Goal: Information Seeking & Learning: Stay updated

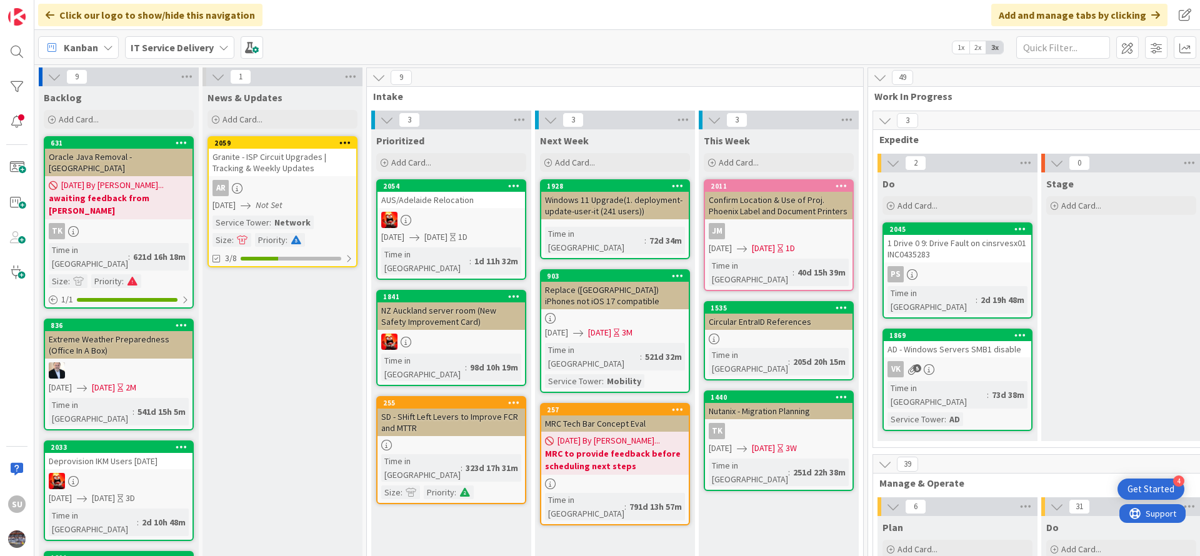
scroll to position [0, 515]
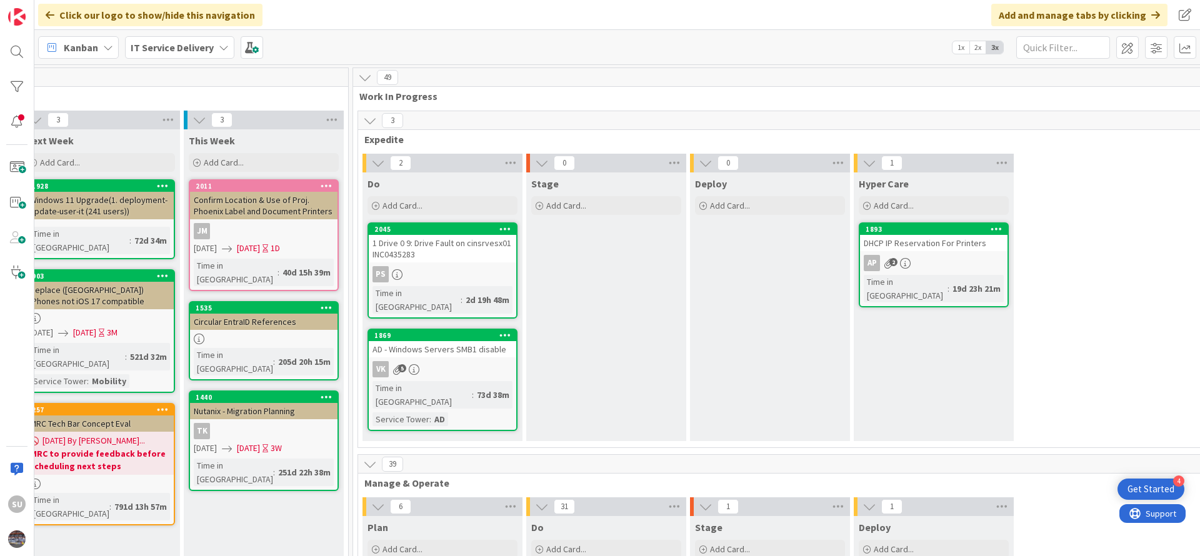
click at [452, 270] on div "PS" at bounding box center [443, 274] width 148 height 16
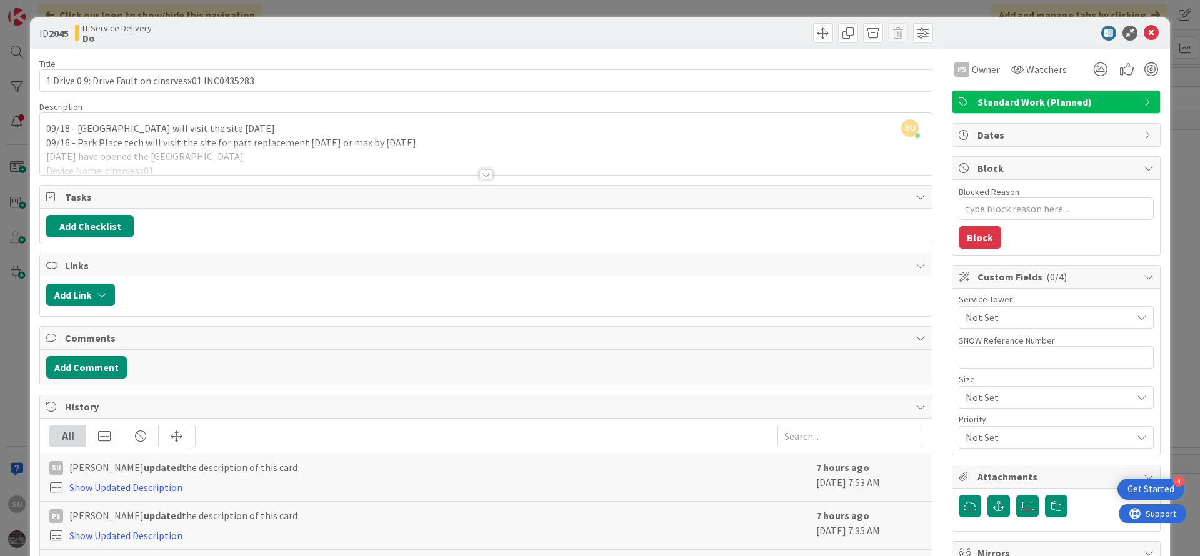
click at [46, 126] on div "SU [PERSON_NAME] just joined 09/18 - Park Place tech will visit the site [DATE]…" at bounding box center [486, 144] width 892 height 62
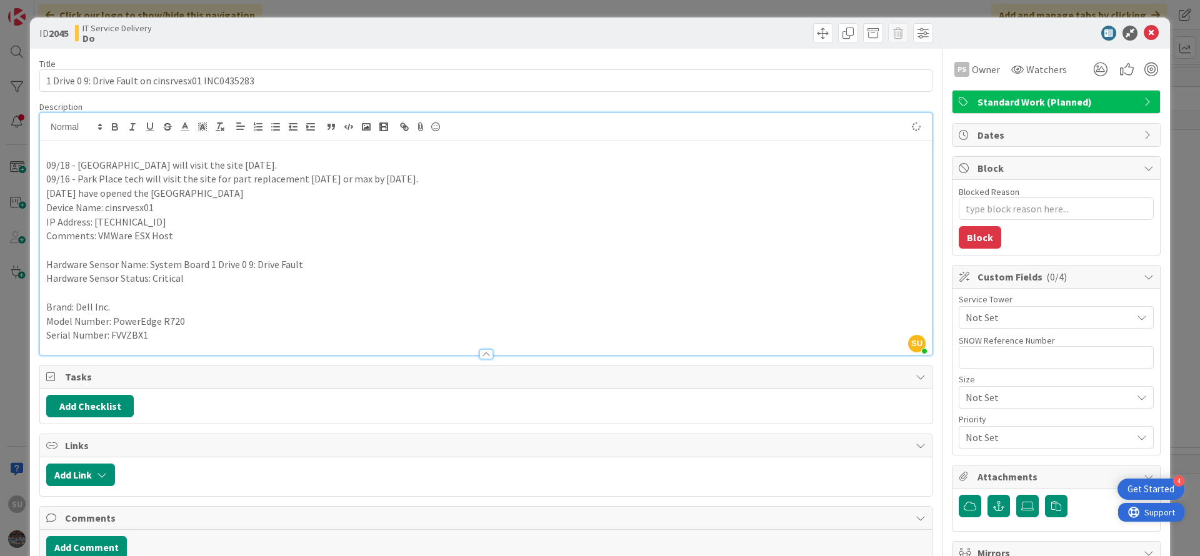
type textarea "x"
click at [1144, 33] on icon at bounding box center [1151, 33] width 15 height 15
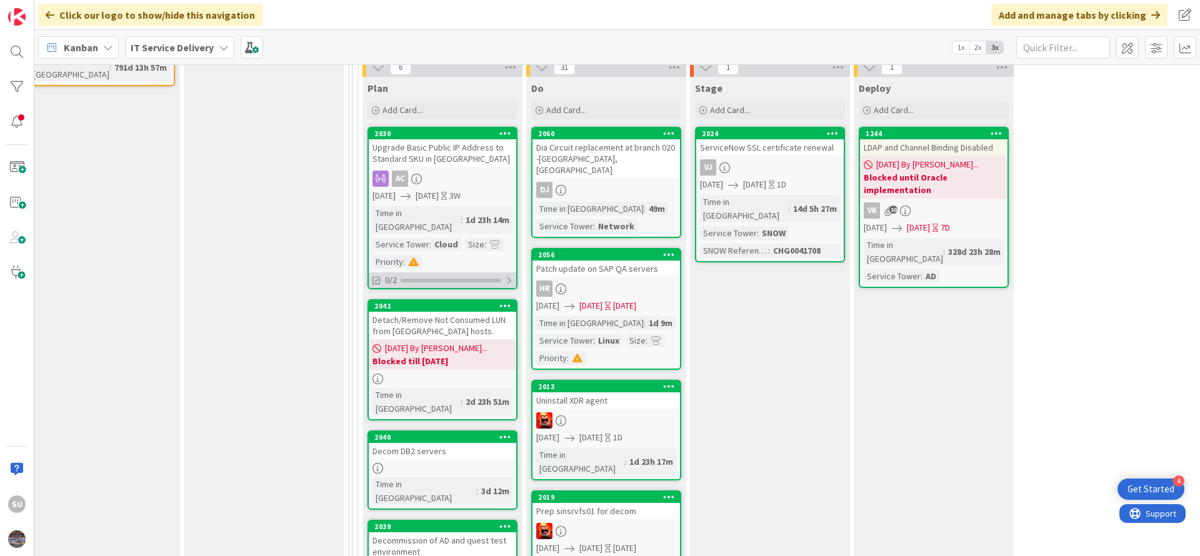
scroll to position [469, 515]
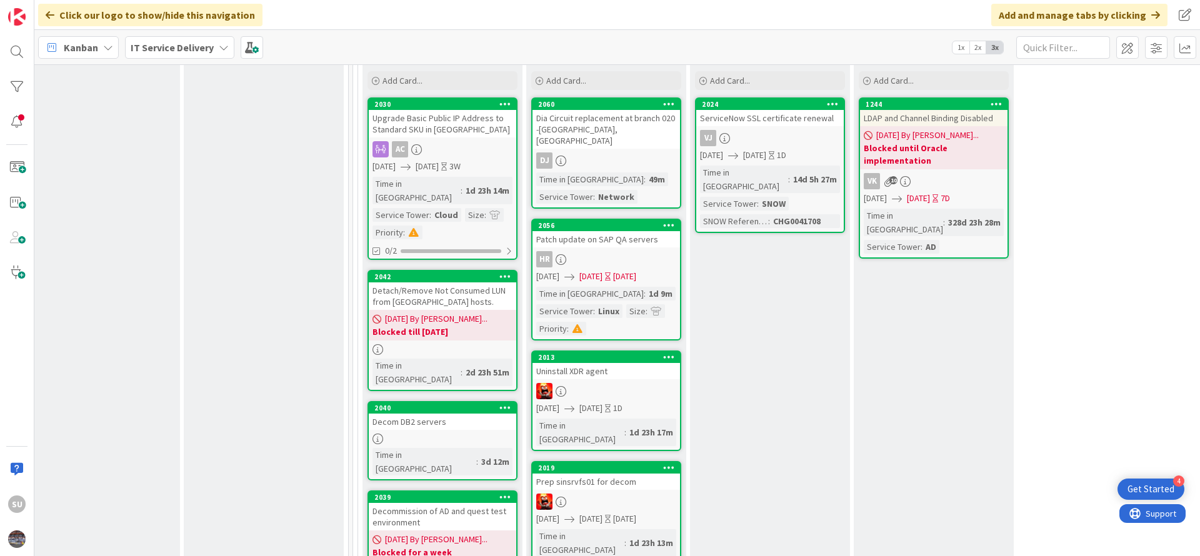
click at [461, 344] on div at bounding box center [443, 349] width 148 height 11
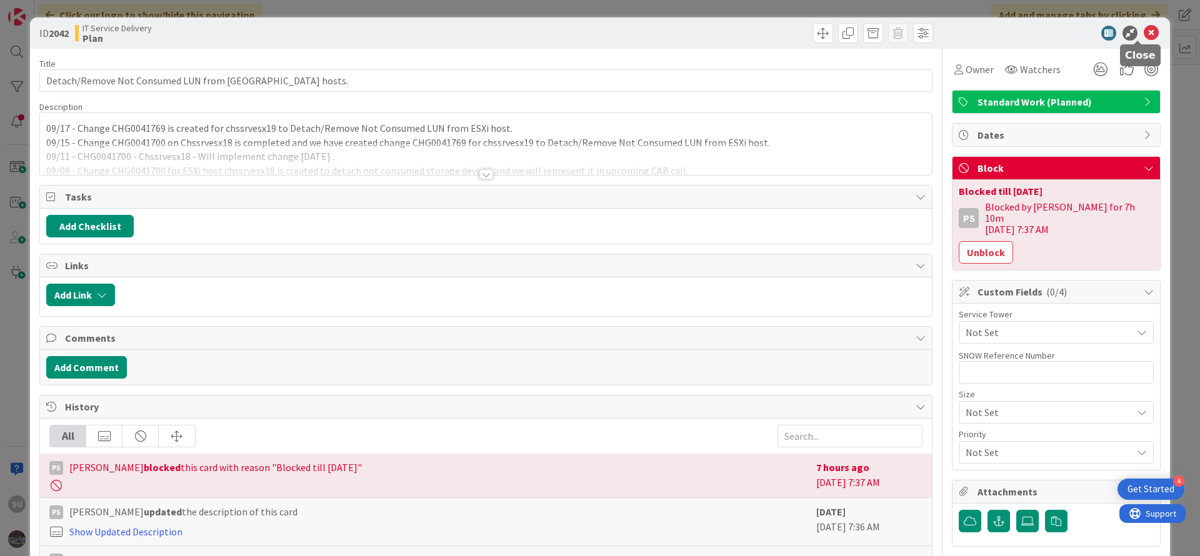
click at [1144, 26] on icon at bounding box center [1151, 33] width 15 height 15
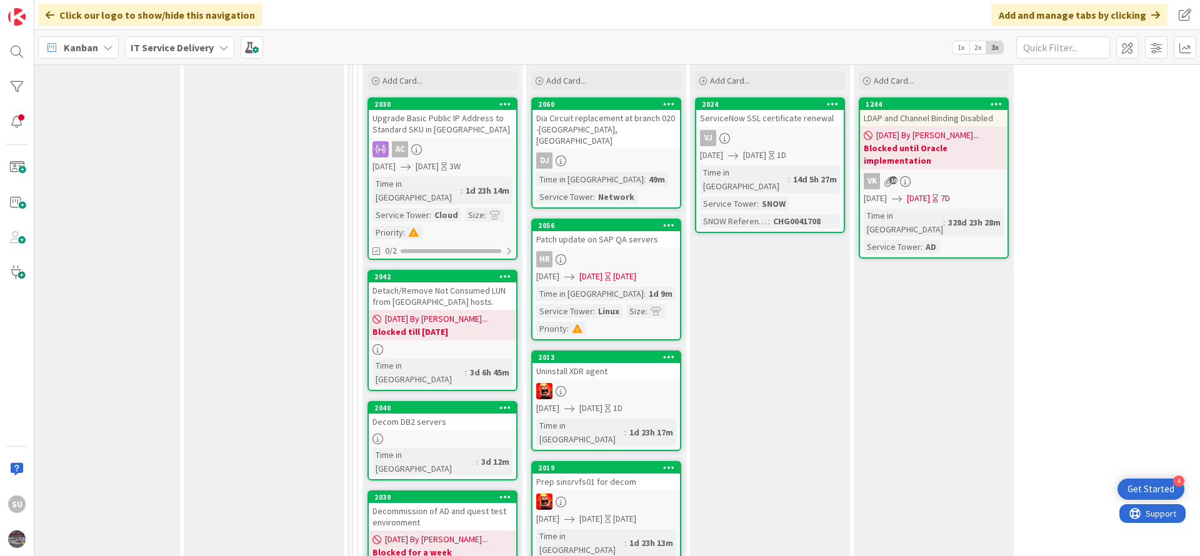
click at [445, 434] on div at bounding box center [443, 439] width 148 height 11
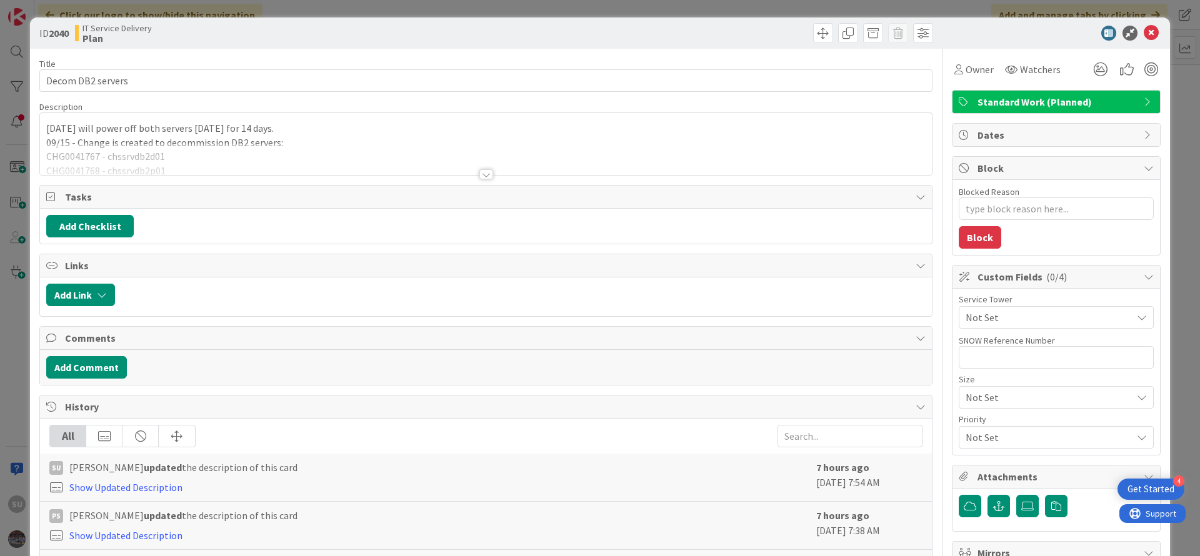
click at [480, 176] on div at bounding box center [487, 174] width 14 height 10
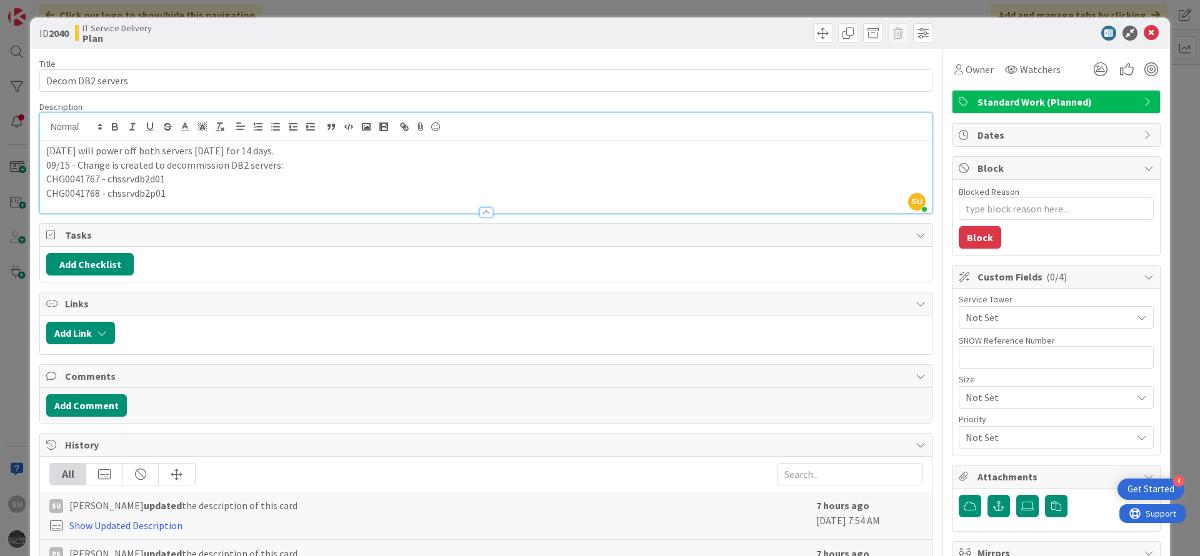
click at [45, 151] on div "[DATE] will power off both servers [DATE] for 14 days. 09/15 - Change is create…" at bounding box center [486, 177] width 892 height 72
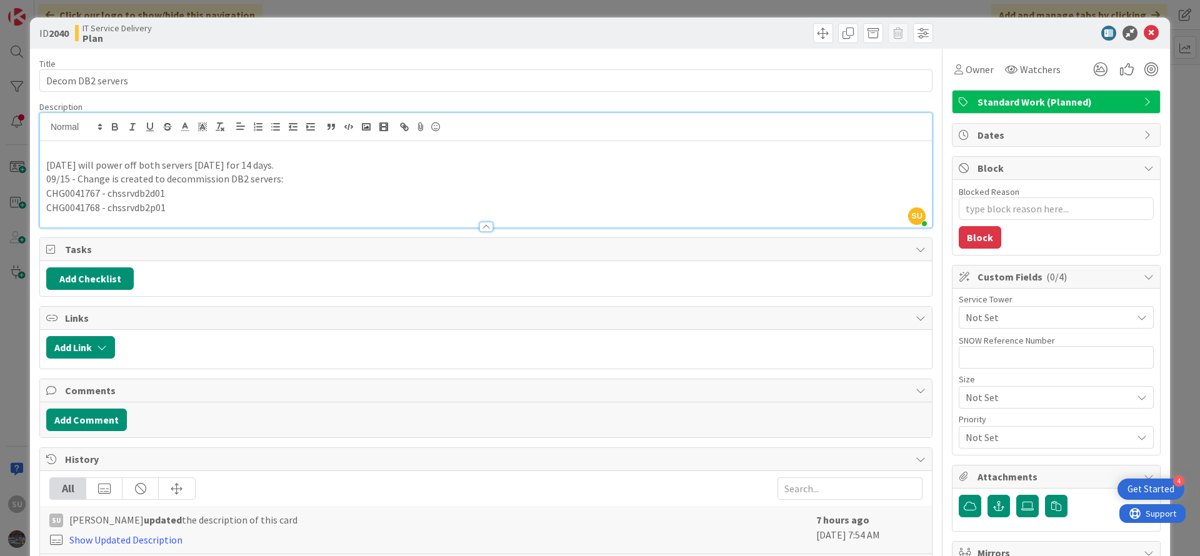
type textarea "x"
drag, startPoint x: 228, startPoint y: 165, endPoint x: 210, endPoint y: 165, distance: 18.1
click at [210, 165] on p "[DATE] will power off both servers [DATE] for 14 days." at bounding box center [486, 165] width 880 height 14
click at [79, 153] on p "09/19 -" at bounding box center [486, 151] width 880 height 14
click at [83, 152] on p "09/19 -" at bounding box center [486, 151] width 880 height 14
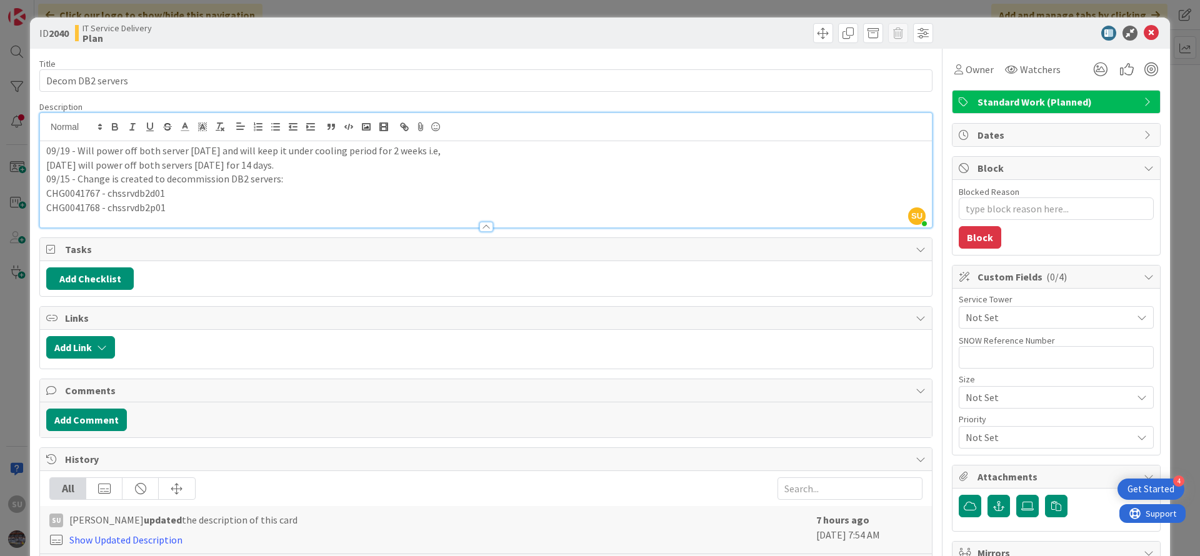
click at [62, 198] on p "CHG0041767 - chssrvdb2d01" at bounding box center [486, 193] width 880 height 14
click at [63, 198] on p "CHG0041767 - chssrvdb2d01" at bounding box center [486, 193] width 880 height 14
copy p "CHG0041767"
click at [432, 146] on p "09/19 - Will power off both server [DATE] and will keep it under cooling period…" at bounding box center [486, 151] width 880 height 14
click at [971, 211] on textarea "Blocked Reason" at bounding box center [1056, 209] width 195 height 23
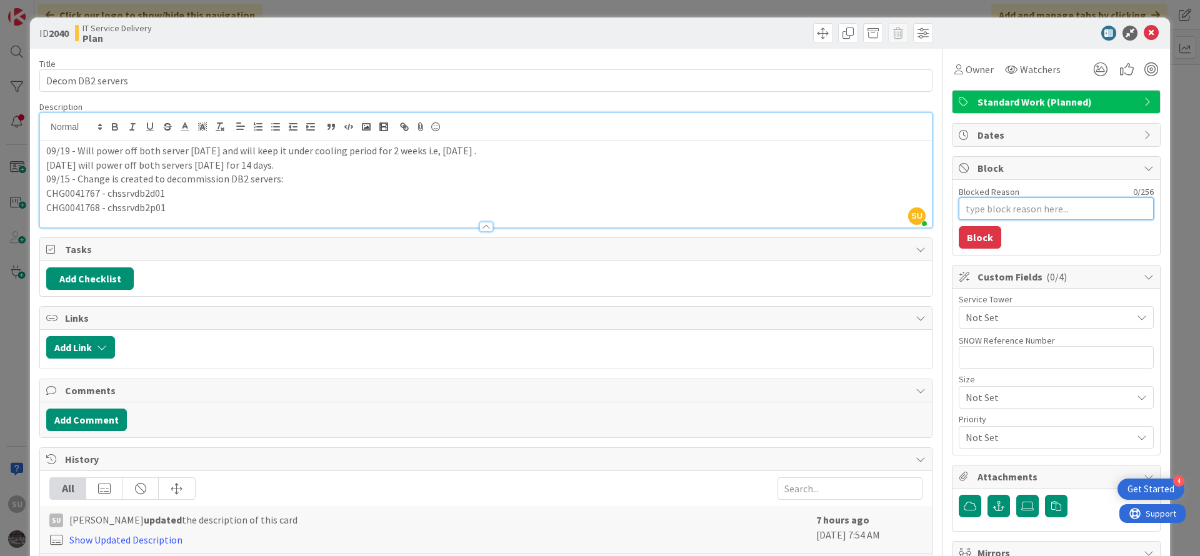
type textarea "x"
type textarea "B"
type textarea "x"
type textarea "Bl"
type textarea "x"
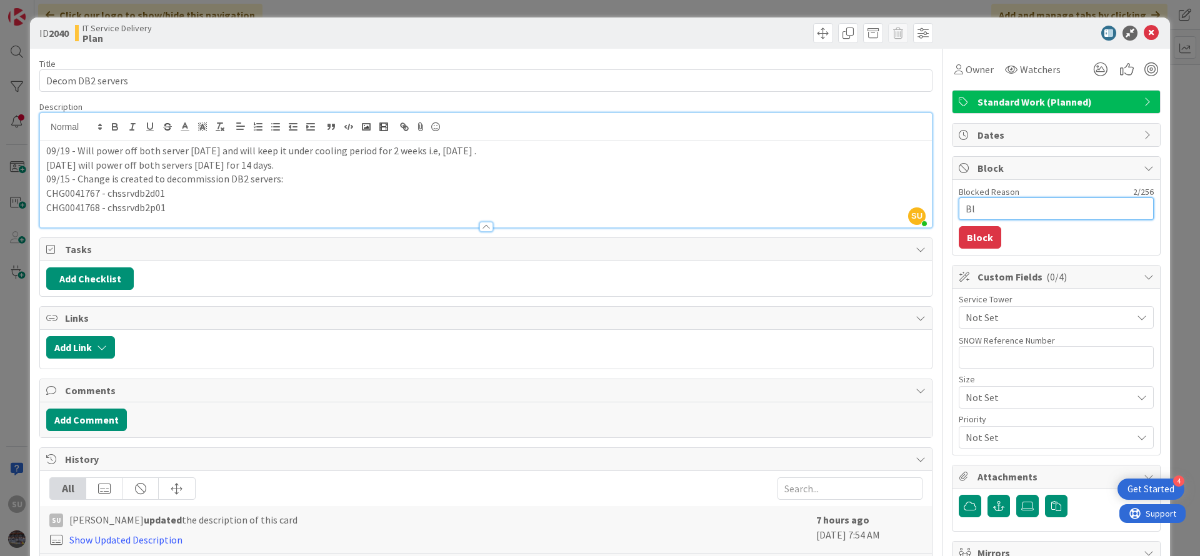
type textarea "Blo"
type textarea "x"
type textarea "Bloc"
type textarea "x"
type textarea "Block"
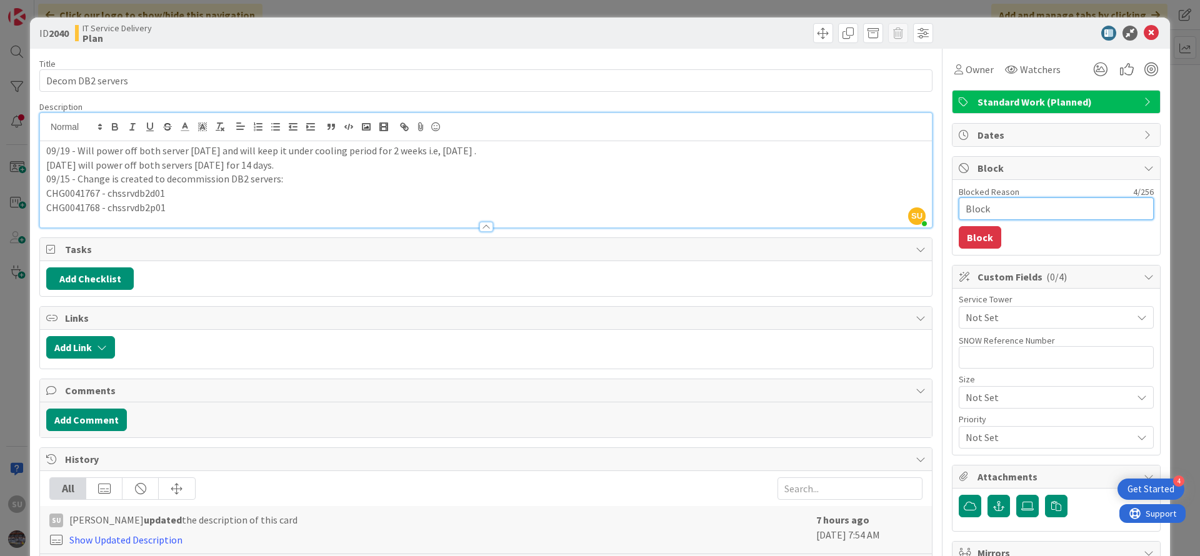
type textarea "x"
type textarea "Blocke"
type textarea "x"
type textarea "Blocked"
type textarea "x"
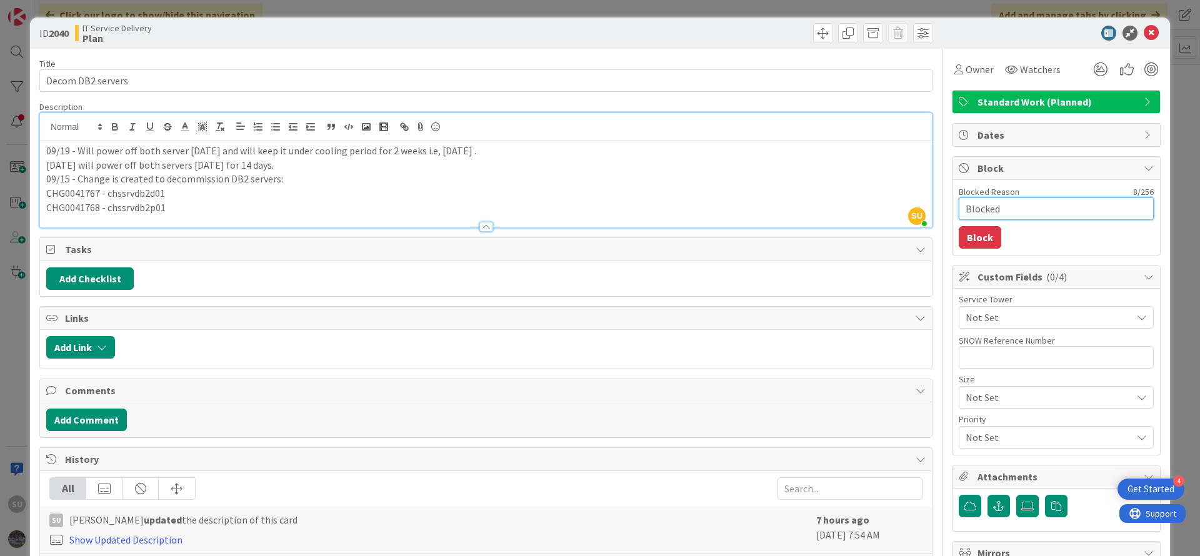
type textarea "Blocked"
type textarea "x"
type textarea "Blocked i"
type textarea "x"
type textarea "Blocked it"
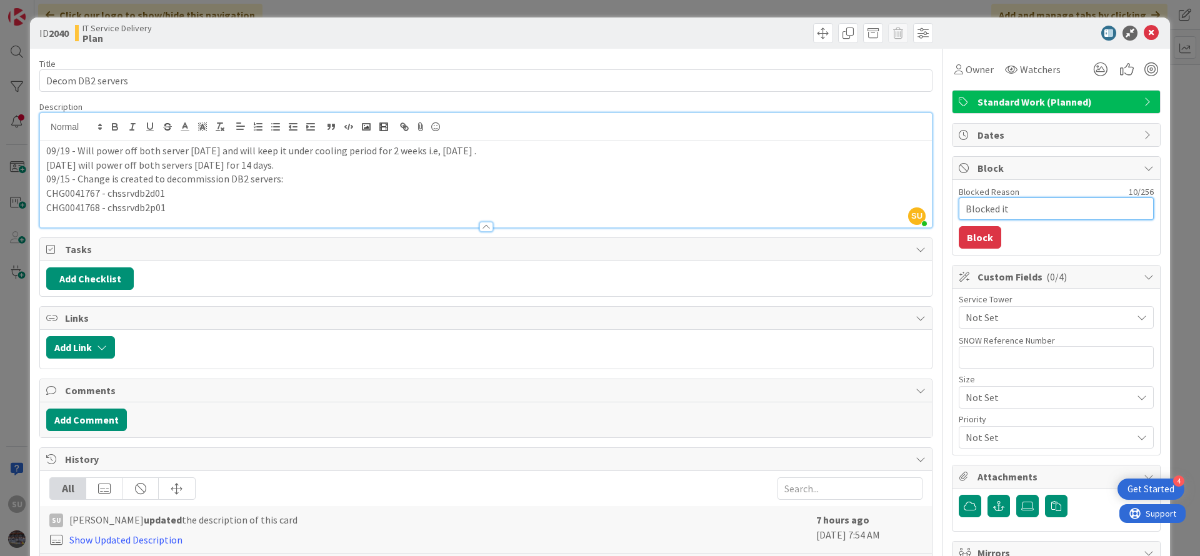
type textarea "x"
type textarea "Blocked it"
type textarea "x"
type textarea "Blocked it t"
type textarea "x"
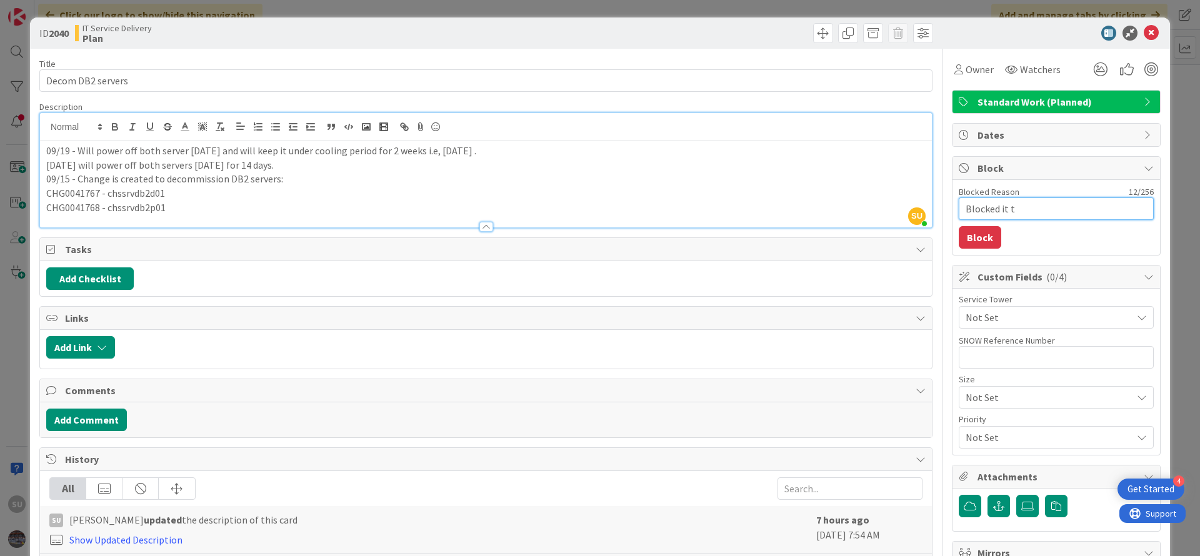
type textarea "Blocked it ti"
type textarea "x"
type textarea "Blocked it til"
type textarea "x"
type textarea "Blocked it till"
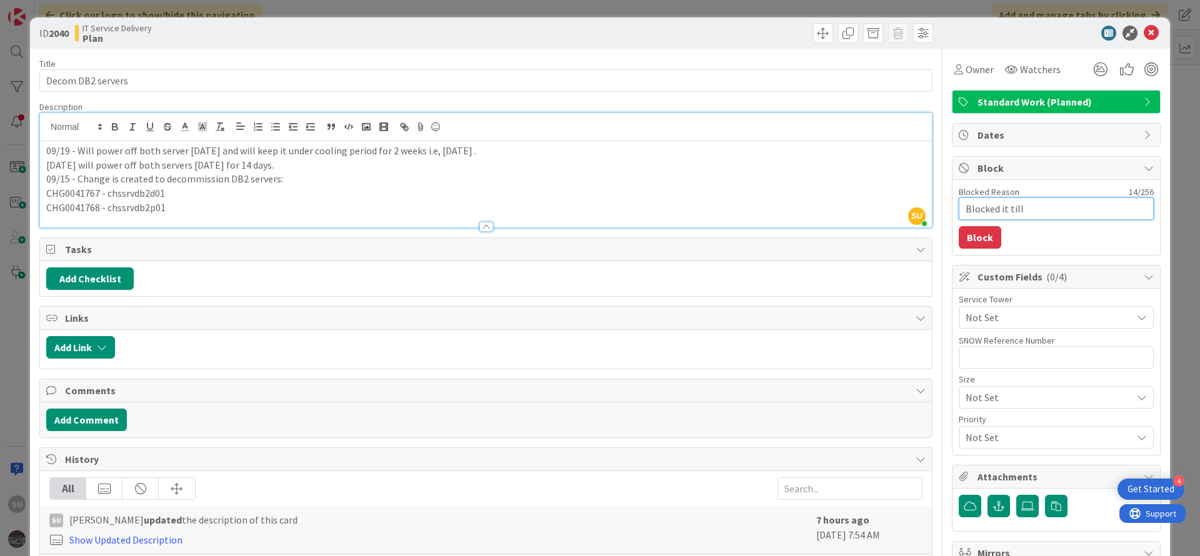
type textarea "x"
type textarea "Blocked it till"
type textarea "x"
type textarea "Blocked it till 3"
type textarea "x"
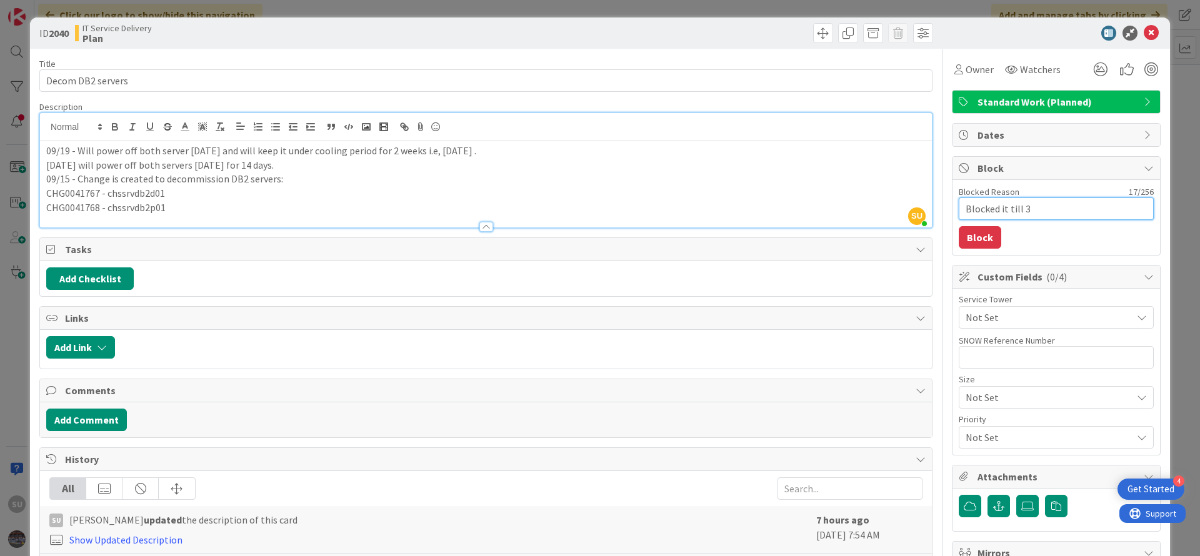
type textarea "Blocked it till 3r"
type textarea "x"
type textarea "Blocked it till 3rd"
type textarea "x"
type textarea "Blocked it till 3rd"
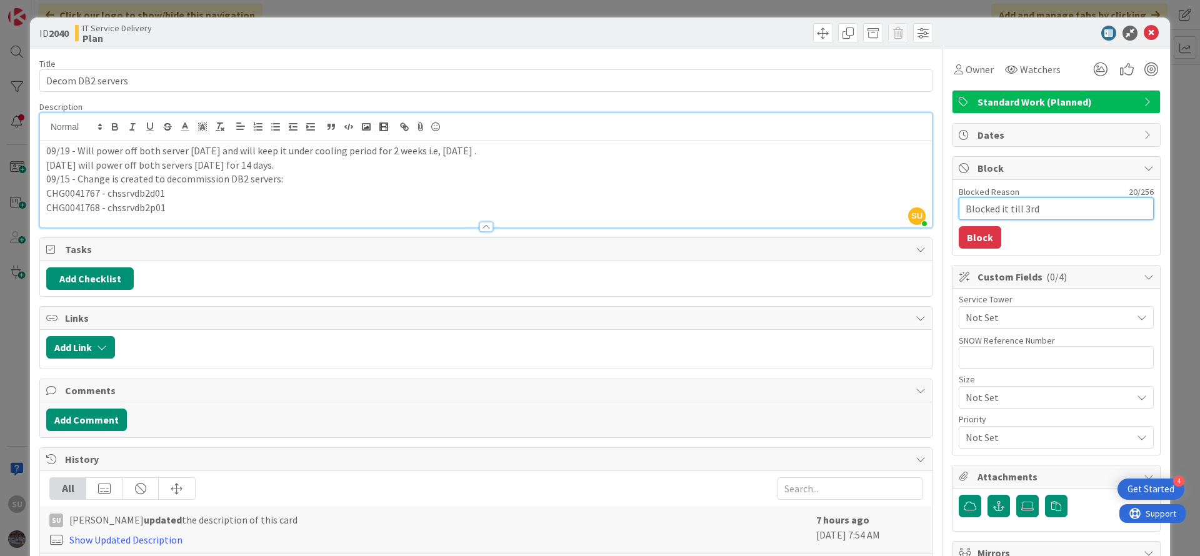
type textarea "x"
type textarea "Blocked it till 3rd O"
type textarea "x"
type textarea "Blocked it till 3rd Oc"
type textarea "x"
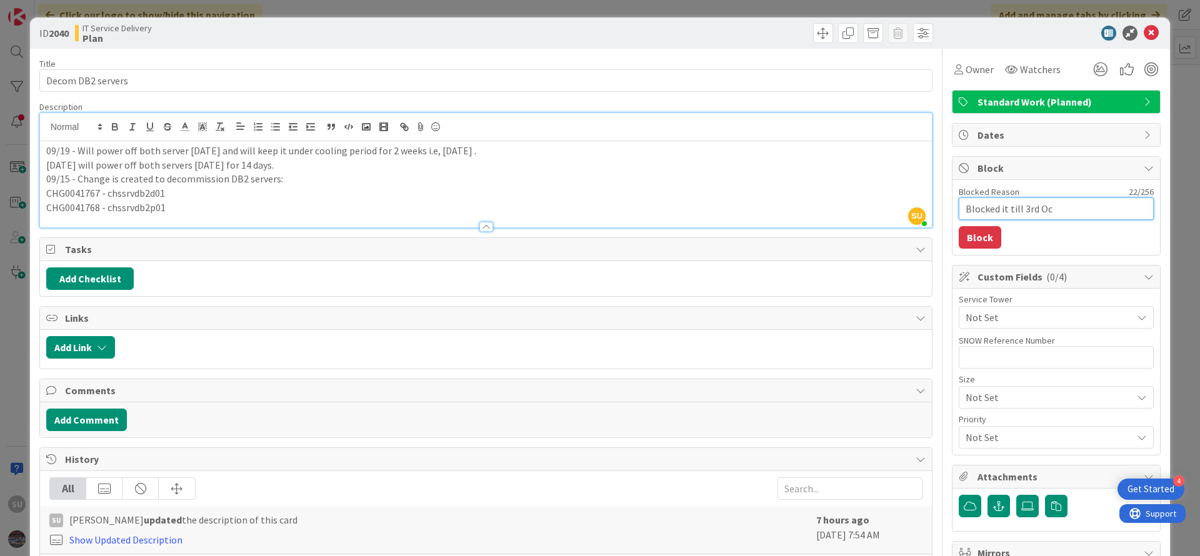
type textarea "Blocked it till [DATE]"
type textarea "x"
type textarea "Blocked it till 3rd Octo"
type textarea "x"
type textarea "Blocked it till 3rd Octob"
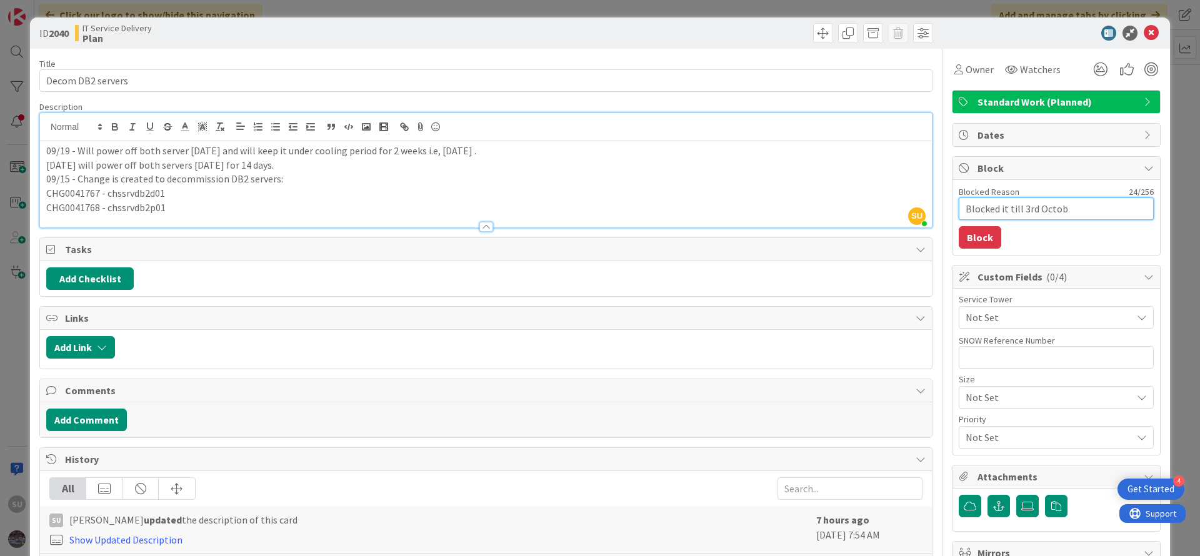
type textarea "x"
type textarea "Blocked it till 3rd Octobe"
type textarea "x"
type textarea "Blocked it till [DATE]"
type textarea "x"
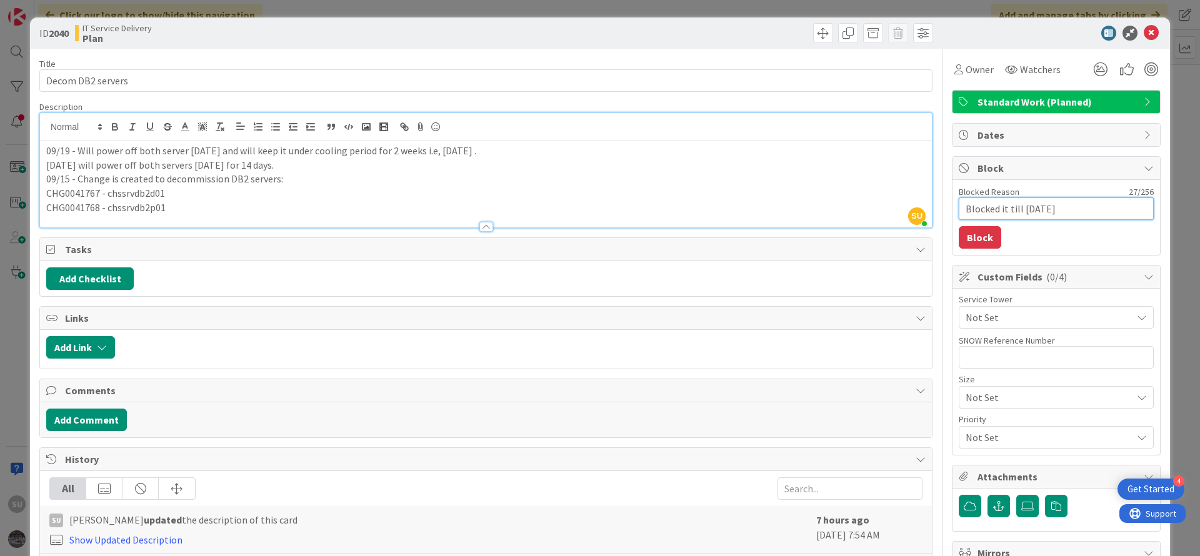
type textarea "Blocked it till [DATE]"
type textarea "x"
type textarea "Blocked it till [DATE] 2"
type textarea "x"
type textarea "Blocked it till [DATE]"
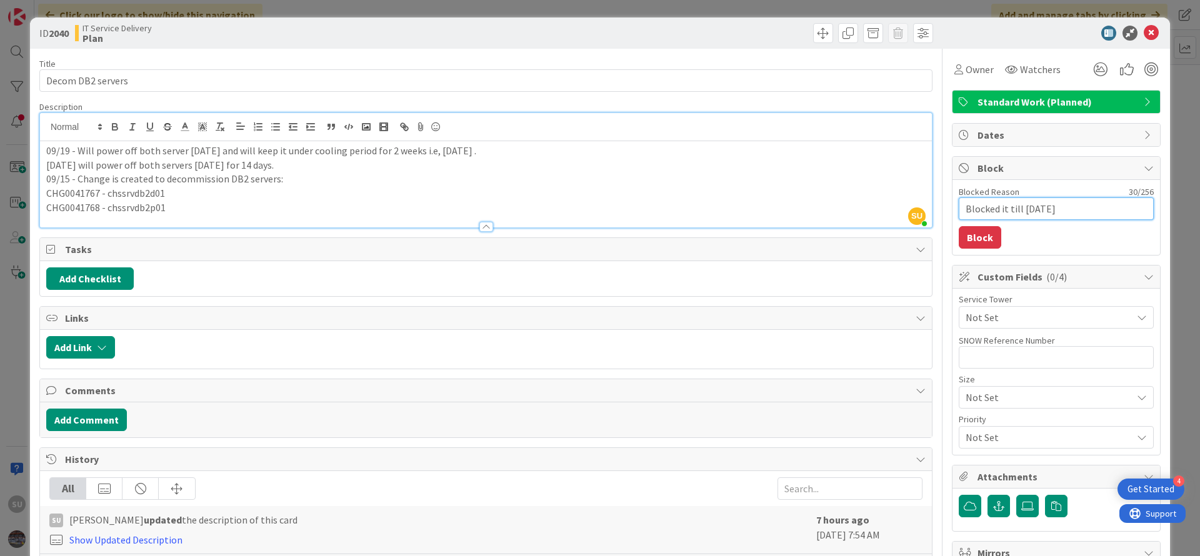
type textarea "x"
type textarea "Blocked it till [DATE]"
type textarea "x"
type textarea "Blocked it till [DATE]"
type textarea "x"
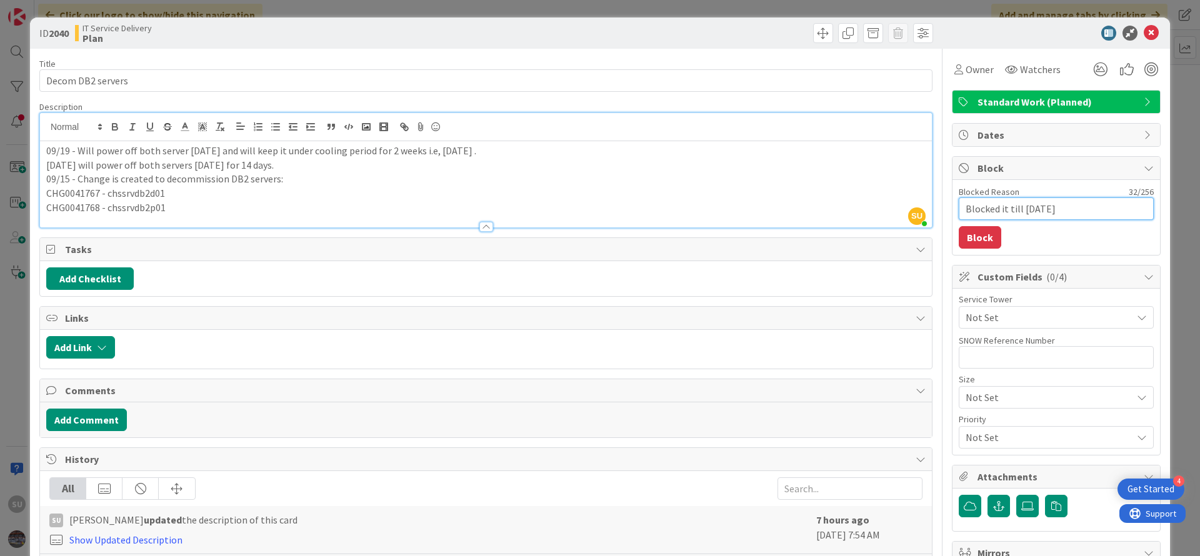
type textarea "Blocked it till [DATE]"
type textarea "x"
type textarea "Blocked it till [DATE] ("
type textarea "x"
type textarea "Blocked it till [DATE] ()"
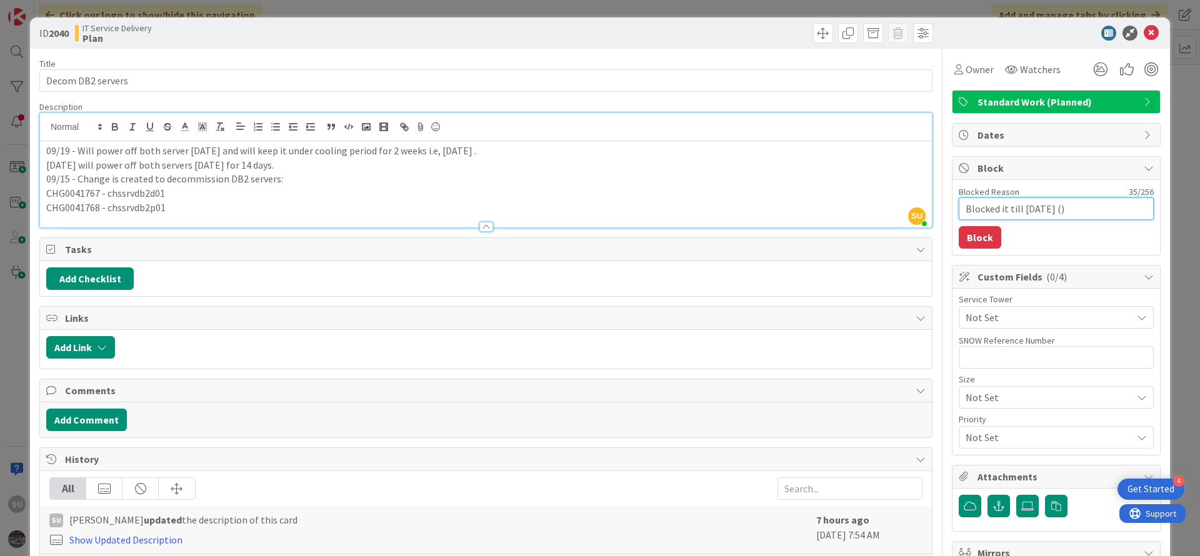
type textarea "x"
type textarea "Blocked it till [DATE] ("
type textarea "x"
type textarea "Blocked it till [DATE]"
type textarea "x"
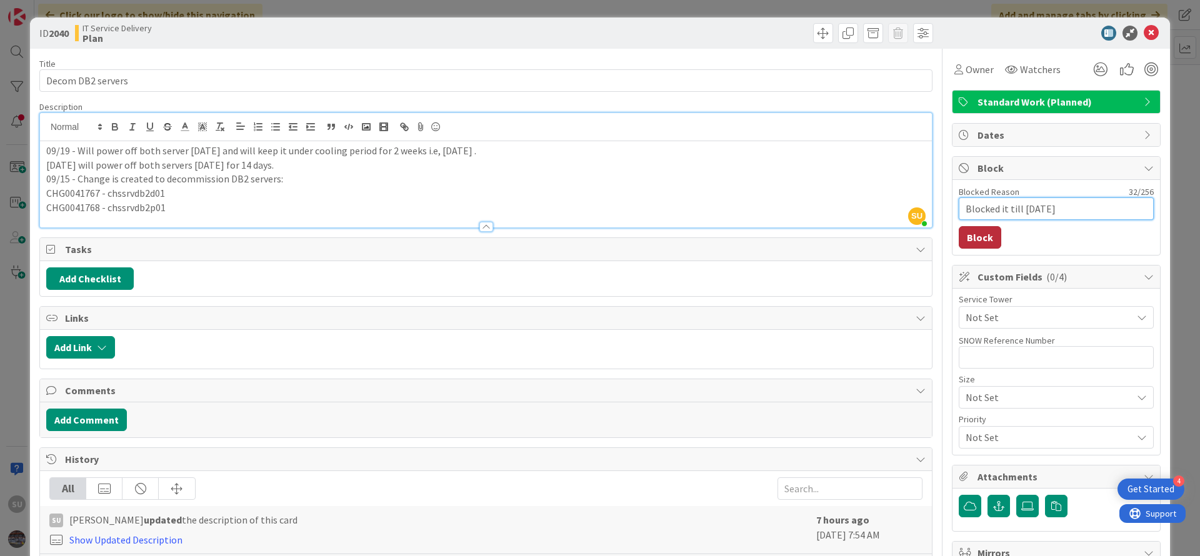
type textarea "Blocked it till [DATE]"
click at [969, 239] on button "Block" at bounding box center [980, 237] width 43 height 23
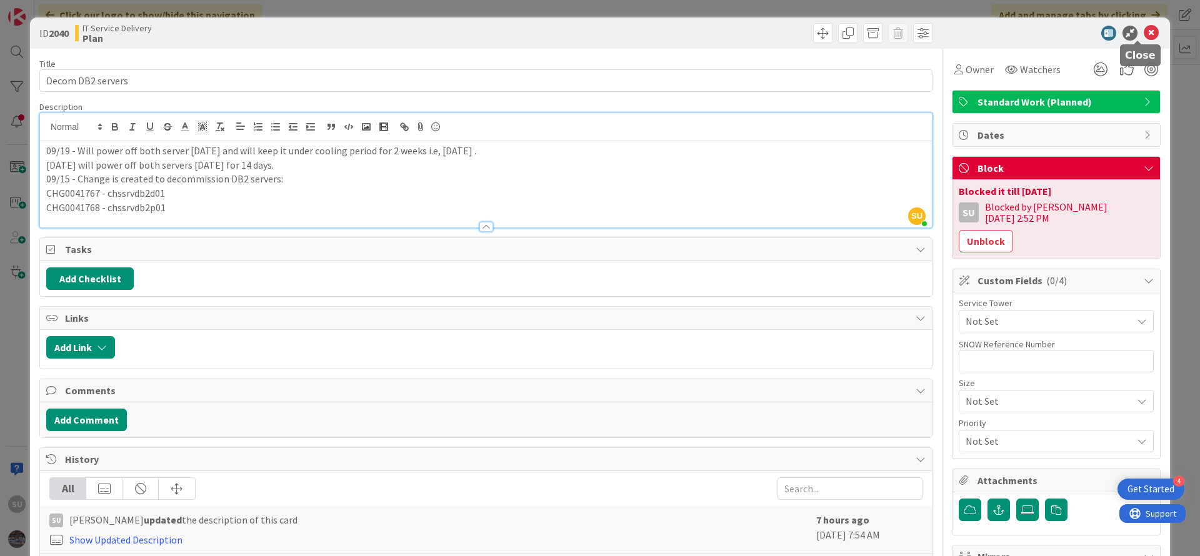
click at [1144, 36] on icon at bounding box center [1151, 33] width 15 height 15
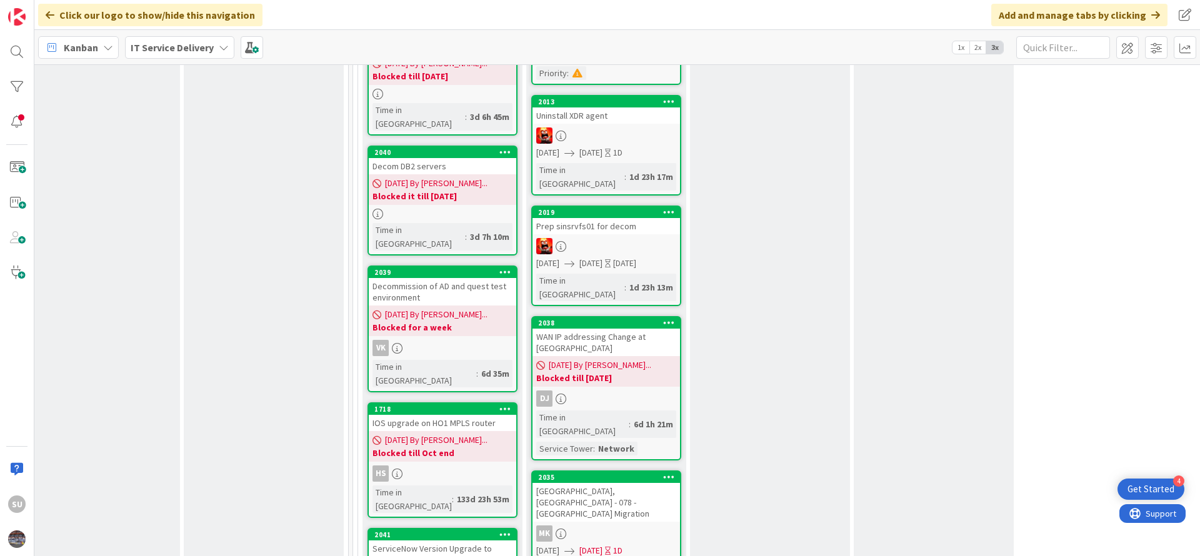
scroll to position [750, 515]
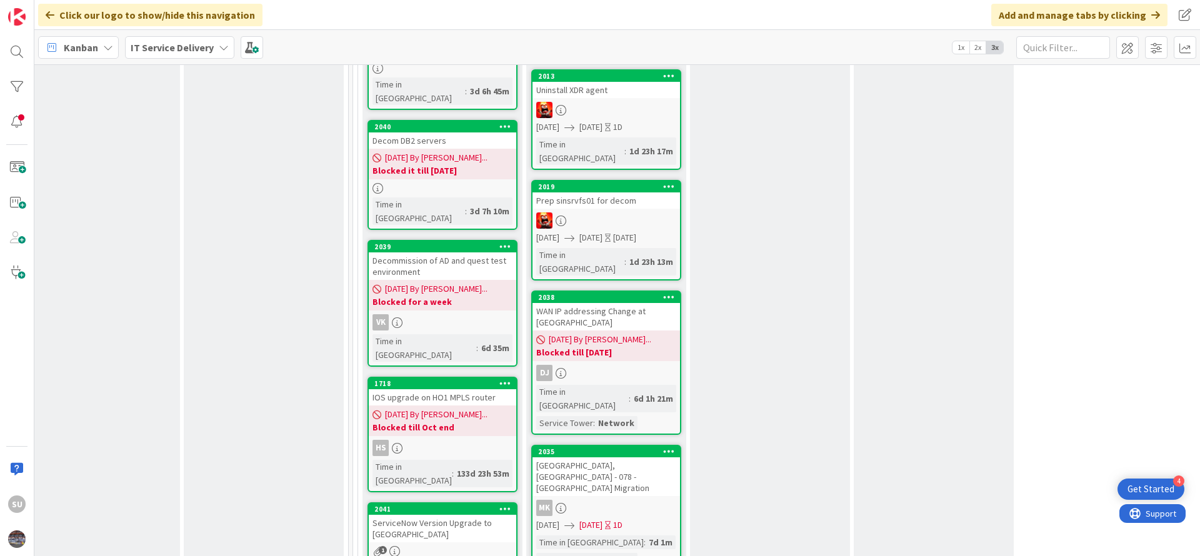
click at [431, 314] on div "VK" at bounding box center [443, 322] width 148 height 16
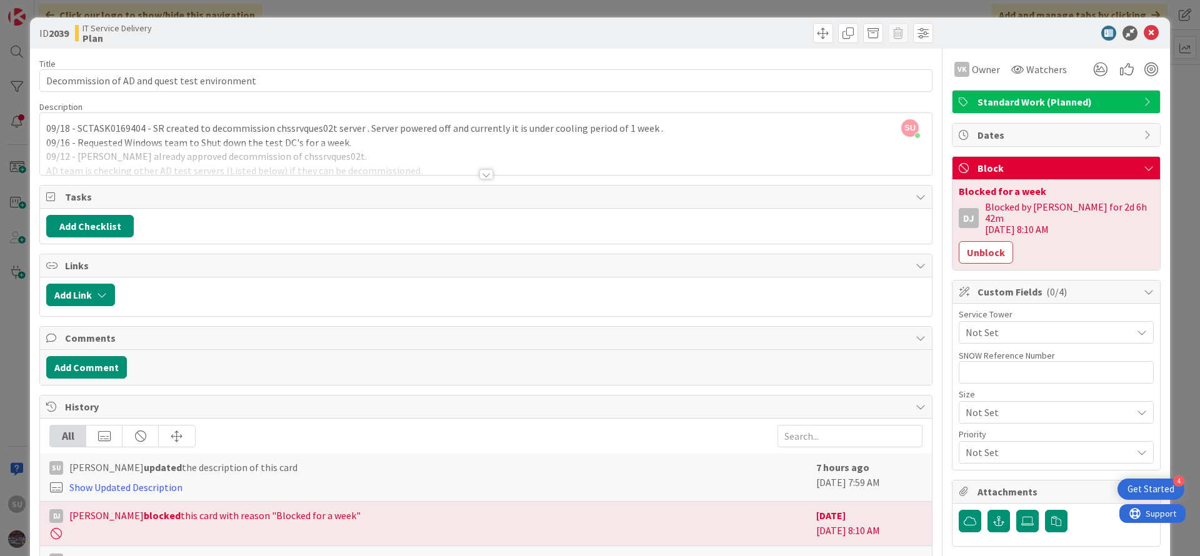
click at [480, 179] on div at bounding box center [487, 174] width 14 height 10
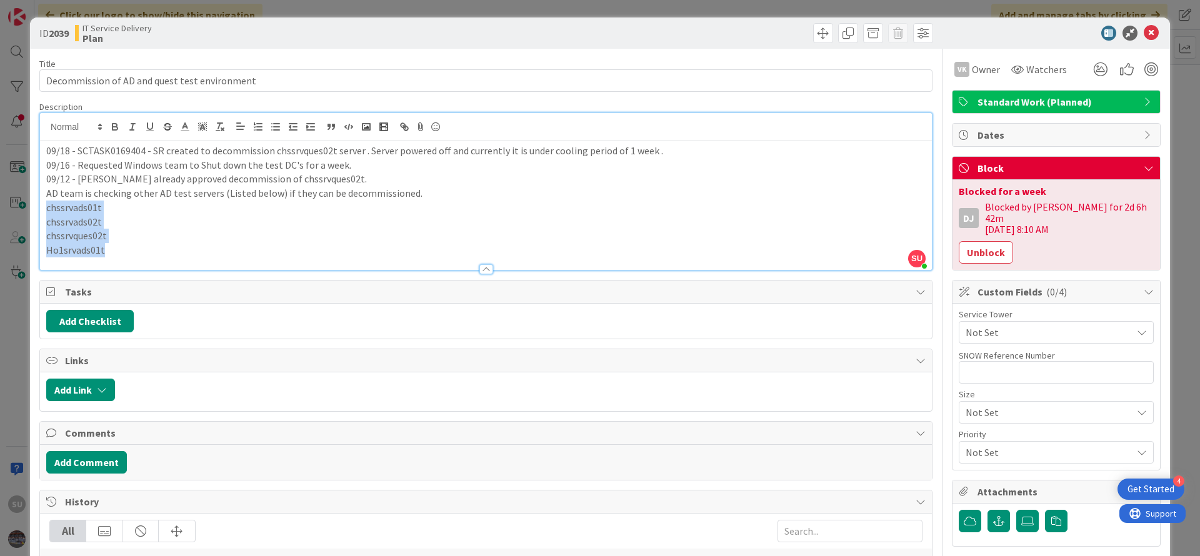
drag, startPoint x: 111, startPoint y: 250, endPoint x: 46, endPoint y: 211, distance: 75.2
click at [46, 211] on div "09/18 - SCTASK0169404 - SR created to decommission chssrvques02t server . Serve…" at bounding box center [486, 205] width 892 height 129
click at [102, 226] on p "chssrvads02t" at bounding box center [486, 222] width 880 height 14
drag, startPoint x: 103, startPoint y: 223, endPoint x: 43, endPoint y: 211, distance: 61.1
click at [43, 211] on div "09/18 - SCTASK0169404 - SR created to decommission chssrvques02t server . Serve…" at bounding box center [486, 205] width 892 height 129
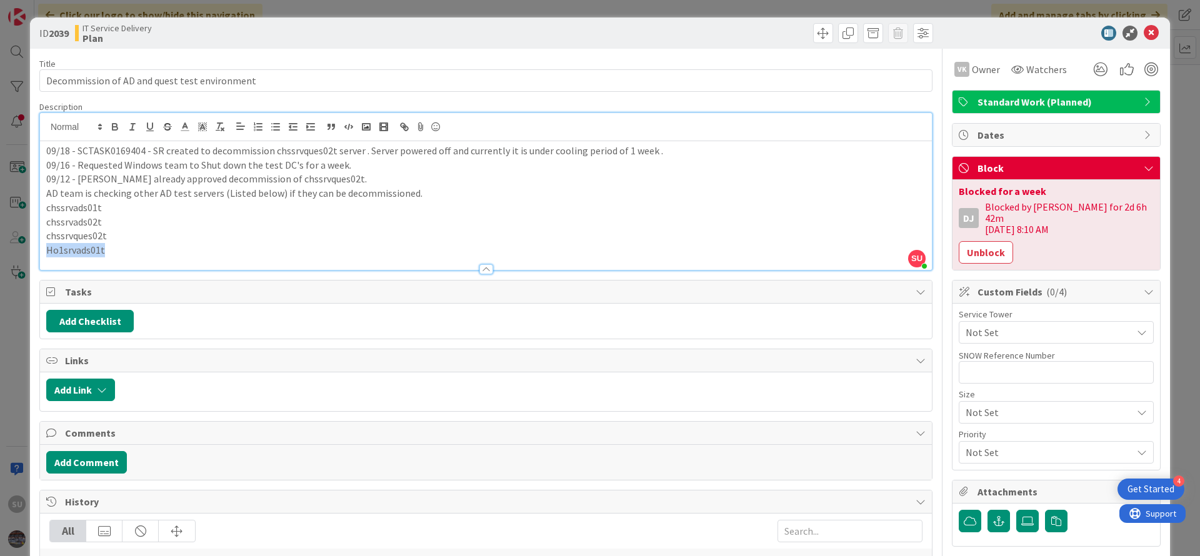
drag, startPoint x: 107, startPoint y: 253, endPoint x: 44, endPoint y: 260, distance: 63.5
click at [44, 260] on div "Description SU [PERSON_NAME] just joined 09/18 - SCTASK0169404 - SR created to …" at bounding box center [485, 185] width 893 height 169
drag, startPoint x: 110, startPoint y: 233, endPoint x: 46, endPoint y: 232, distance: 64.4
click at [46, 232] on p "chssrvques02t" at bounding box center [486, 236] width 880 height 14
click at [1144, 37] on icon at bounding box center [1151, 33] width 15 height 15
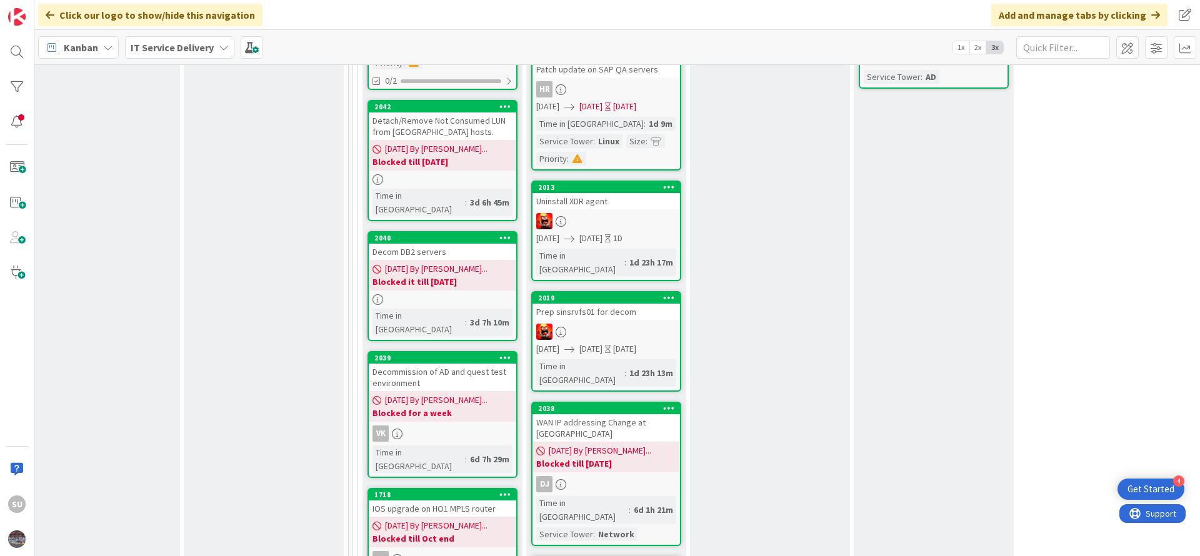
scroll to position [656, 515]
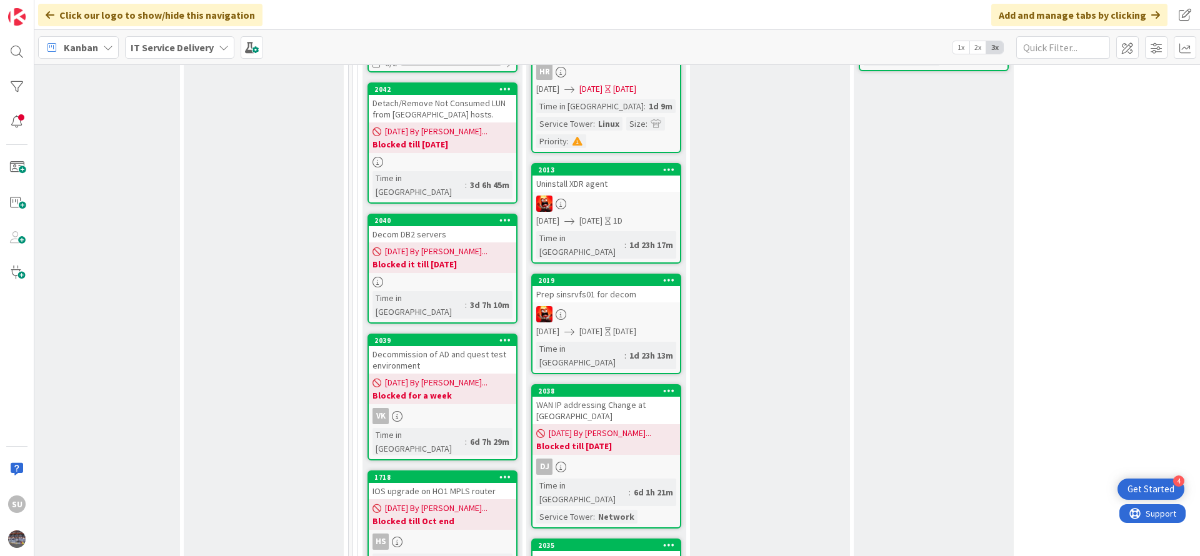
click at [617, 196] on div at bounding box center [607, 204] width 148 height 16
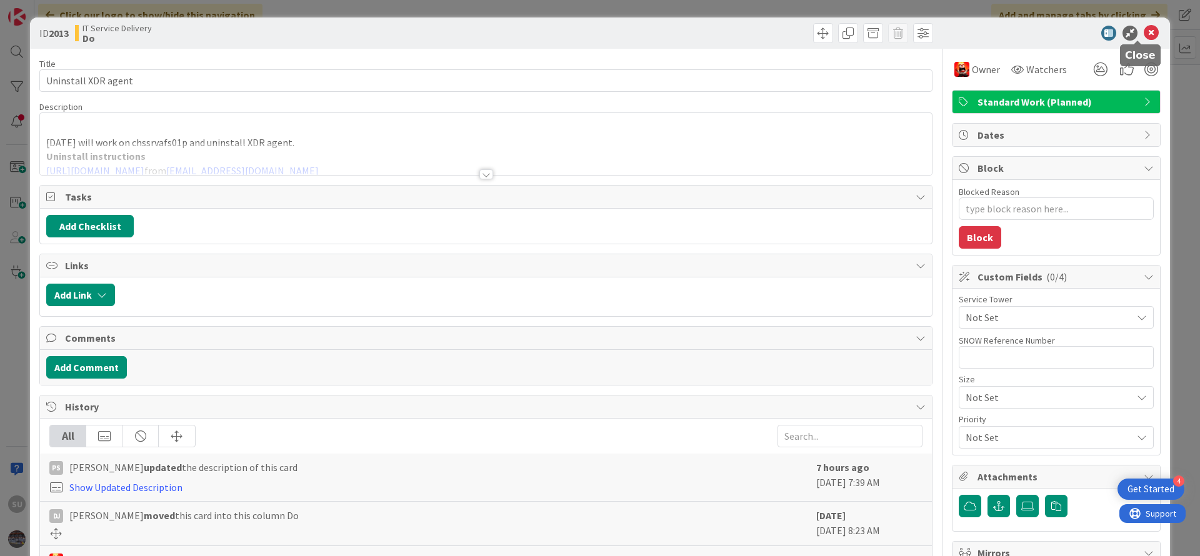
click at [1144, 34] on icon at bounding box center [1151, 33] width 15 height 15
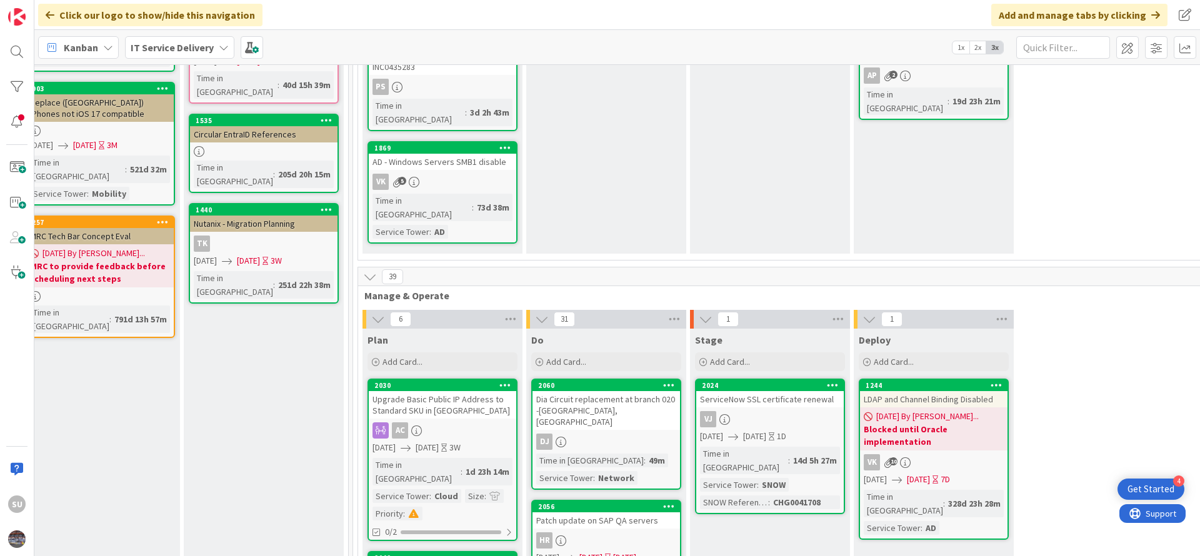
click at [480, 174] on div "VK 5" at bounding box center [443, 182] width 148 height 16
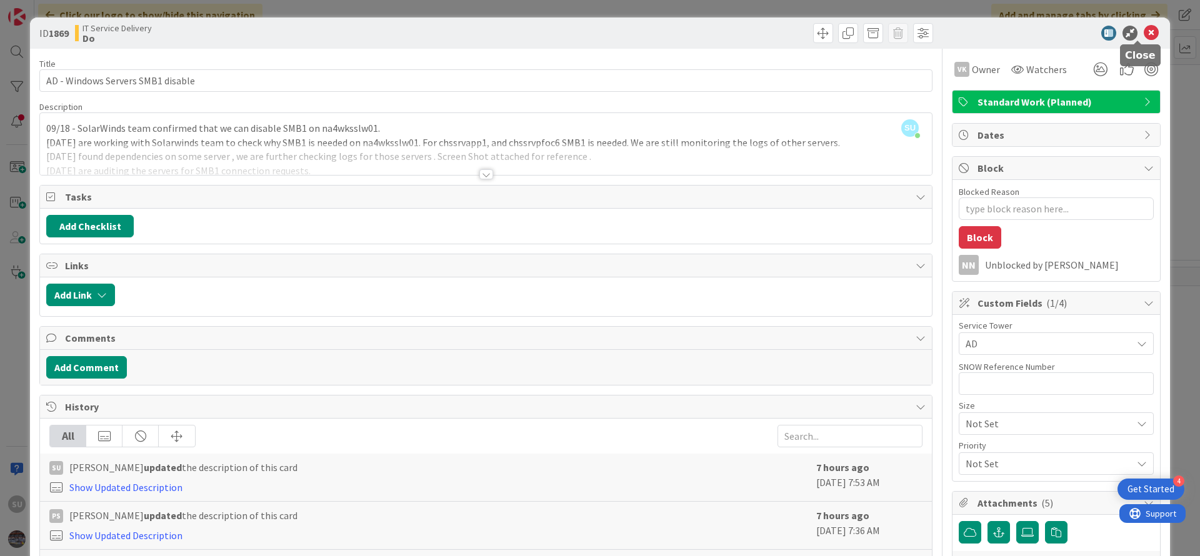
click at [1144, 38] on icon at bounding box center [1151, 33] width 15 height 15
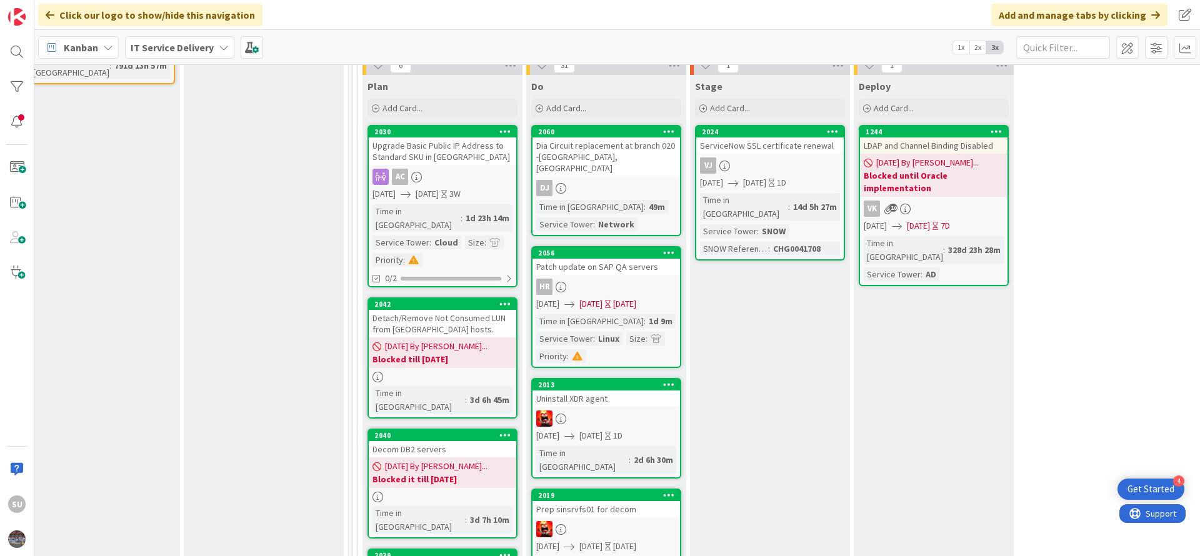
scroll to position [469, 515]
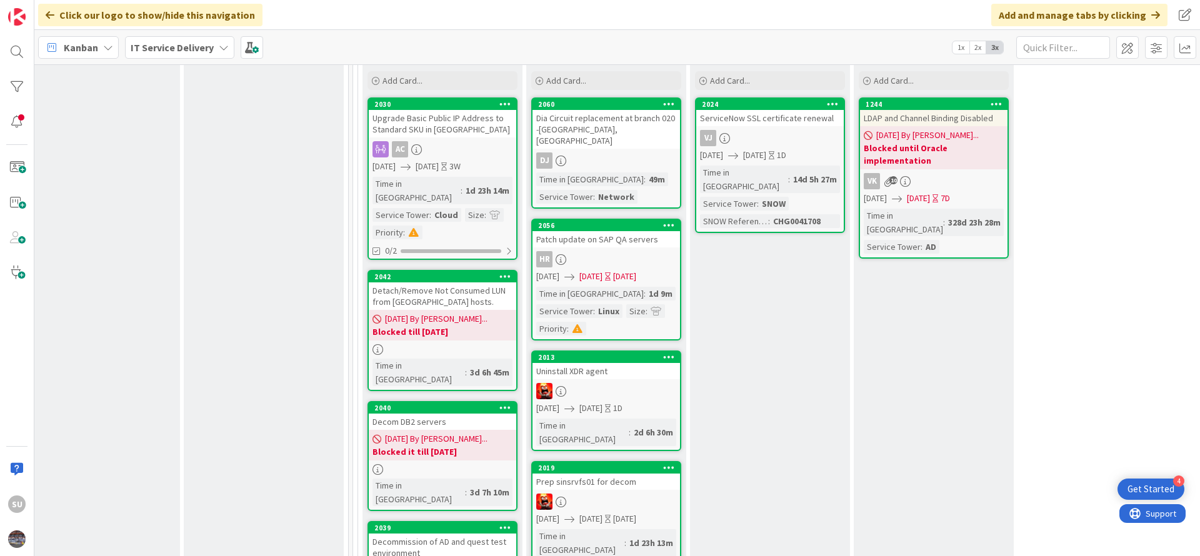
click at [608, 383] on div at bounding box center [607, 391] width 148 height 16
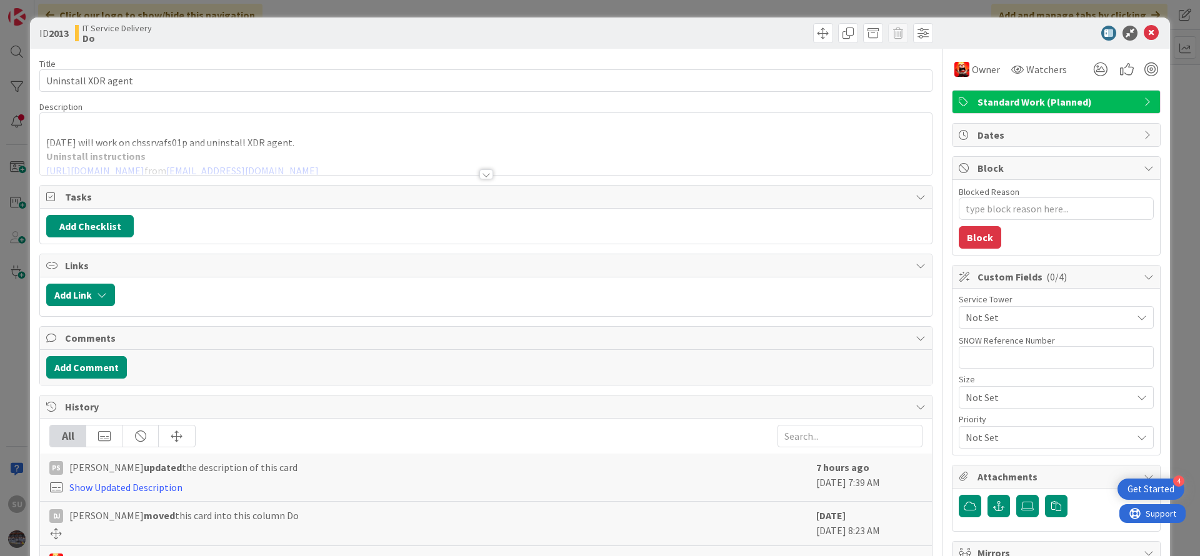
click at [481, 173] on div at bounding box center [487, 174] width 14 height 10
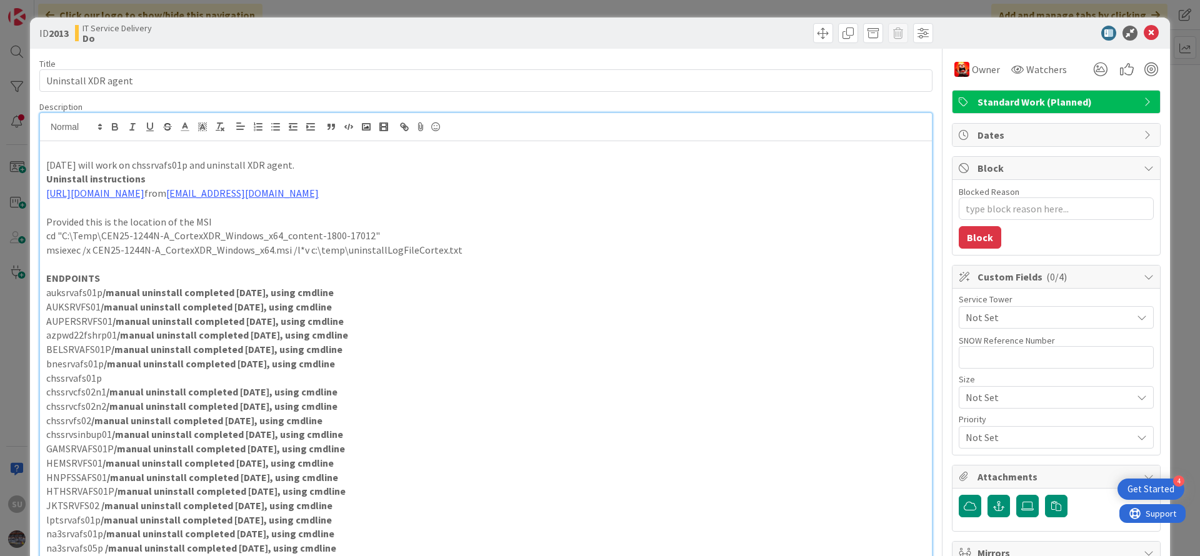
click at [391, 408] on p "chssrvcfs02n2 /manual uninstall completed [DATE], using cmdline" at bounding box center [486, 406] width 880 height 14
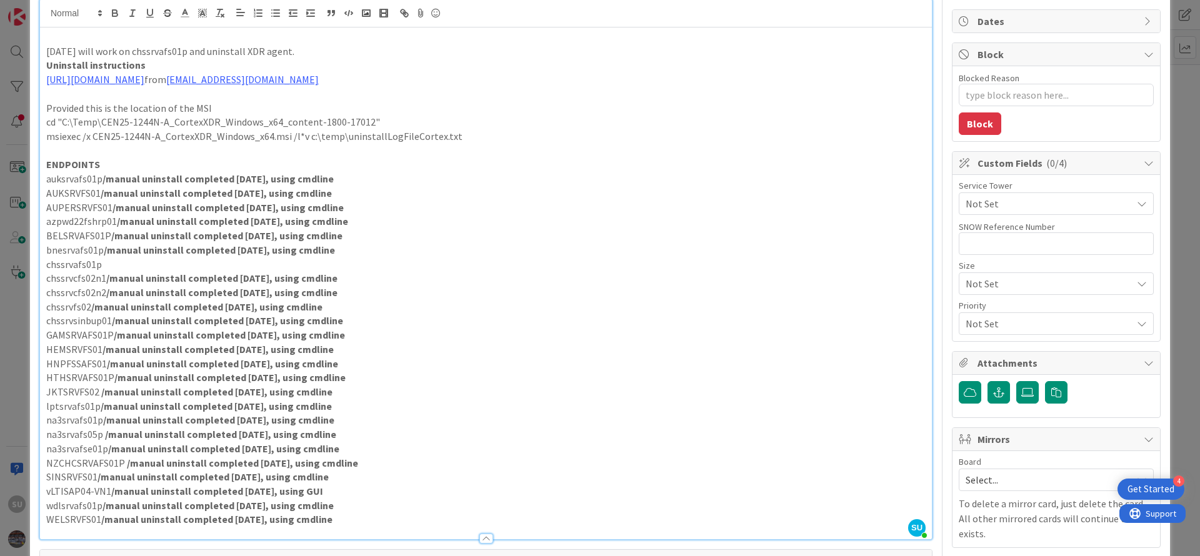
scroll to position [188, 0]
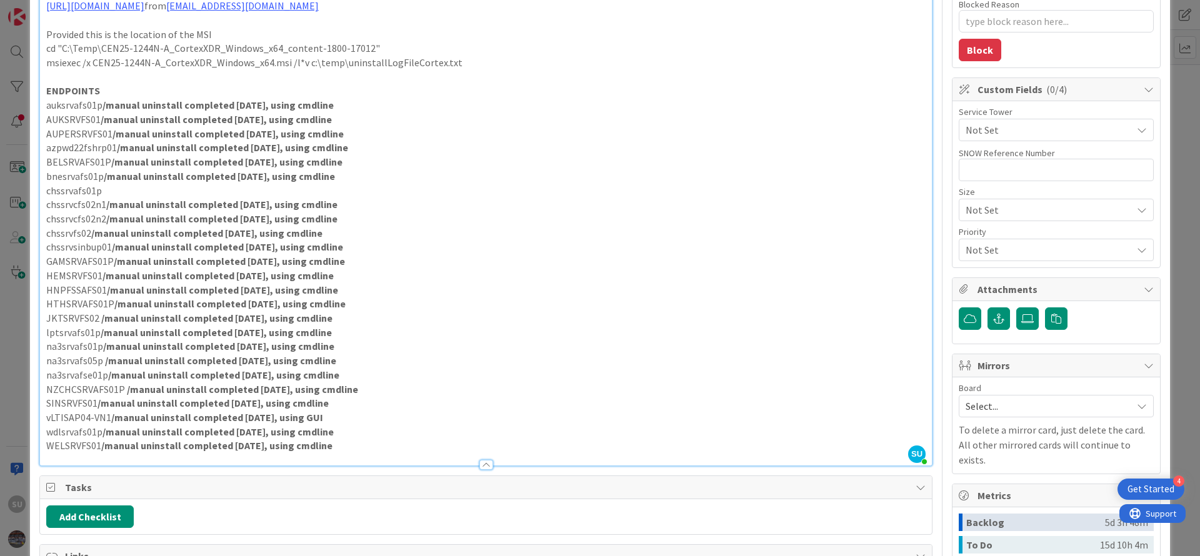
drag, startPoint x: 330, startPoint y: 449, endPoint x: 44, endPoint y: 94, distance: 456.2
click at [44, 94] on div "[DATE] will work on chssrvafs01p and uninstall XDR agent. Uninstall instruction…" at bounding box center [486, 210] width 892 height 512
click at [405, 257] on p "GAMSRVAFS01P /manual uninstall completed [DATE], using cmdline" at bounding box center [486, 261] width 880 height 14
click at [113, 190] on p "chssrvafs01p" at bounding box center [486, 191] width 880 height 14
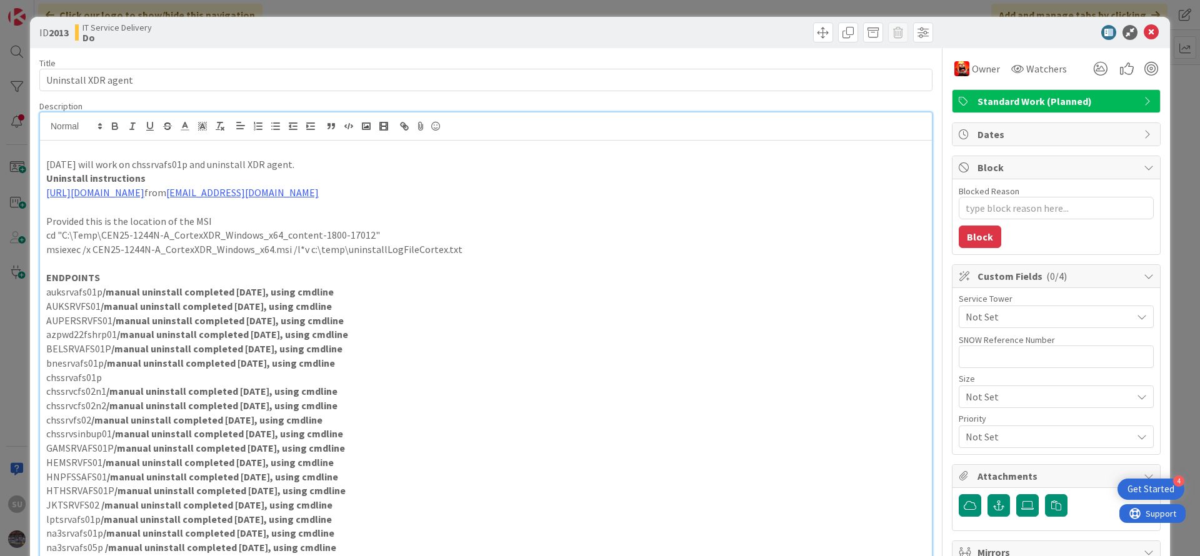
scroll to position [0, 0]
drag, startPoint x: 315, startPoint y: 157, endPoint x: 54, endPoint y: 157, distance: 261.3
click at [54, 157] on p at bounding box center [486, 151] width 880 height 14
drag, startPoint x: 43, startPoint y: 166, endPoint x: 314, endPoint y: 164, distance: 270.7
click at [314, 164] on div "[DATE] will work on chssrvafs01p and uninstall XDR agent. Uninstall instruction…" at bounding box center [486, 397] width 892 height 512
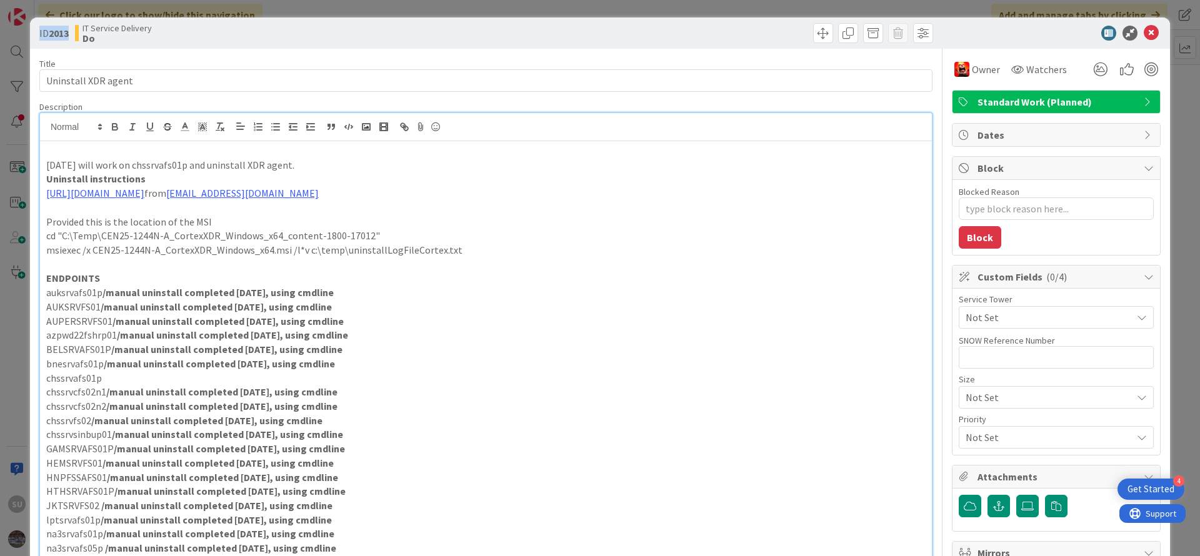
drag, startPoint x: 71, startPoint y: 34, endPoint x: 38, endPoint y: 35, distance: 32.5
click at [38, 35] on div "ID 2013 IT Service Delivery Do" at bounding box center [600, 33] width 1140 height 31
copy span "ID 2013"
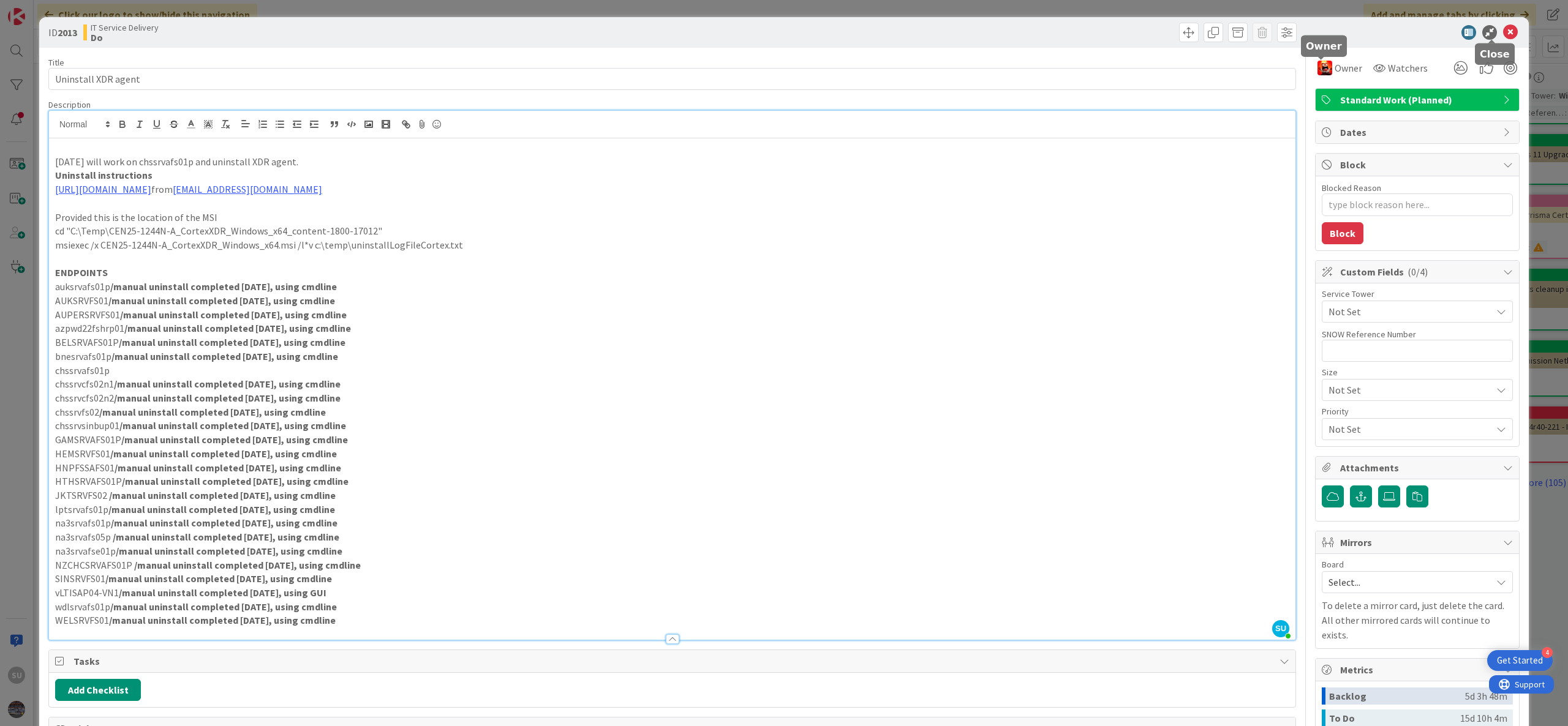
click at [1176, 37] on icon at bounding box center [1510, 32] width 15 height 15
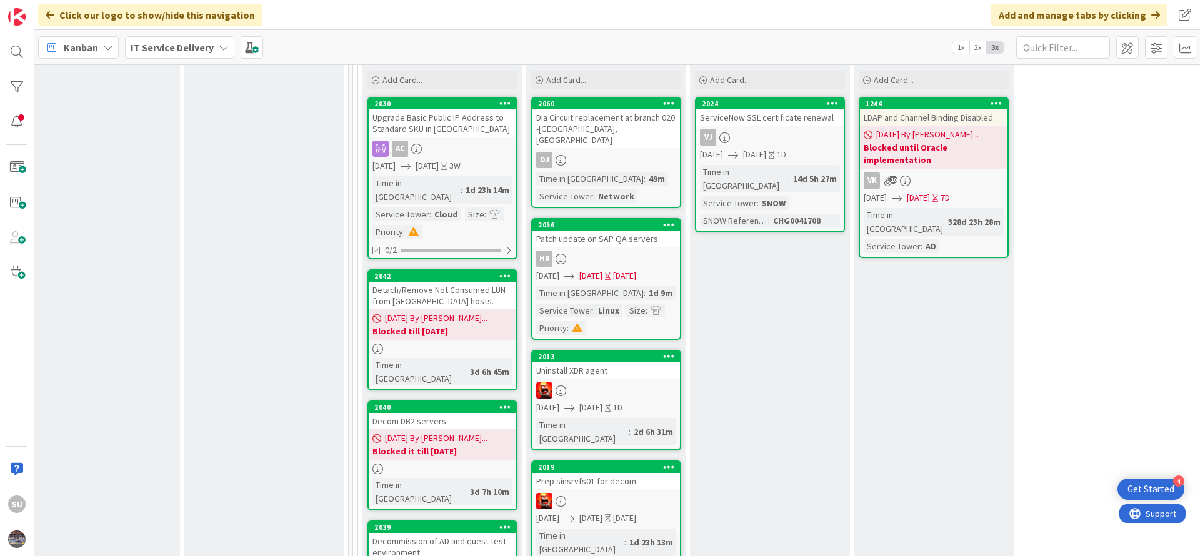
scroll to position [563, 515]
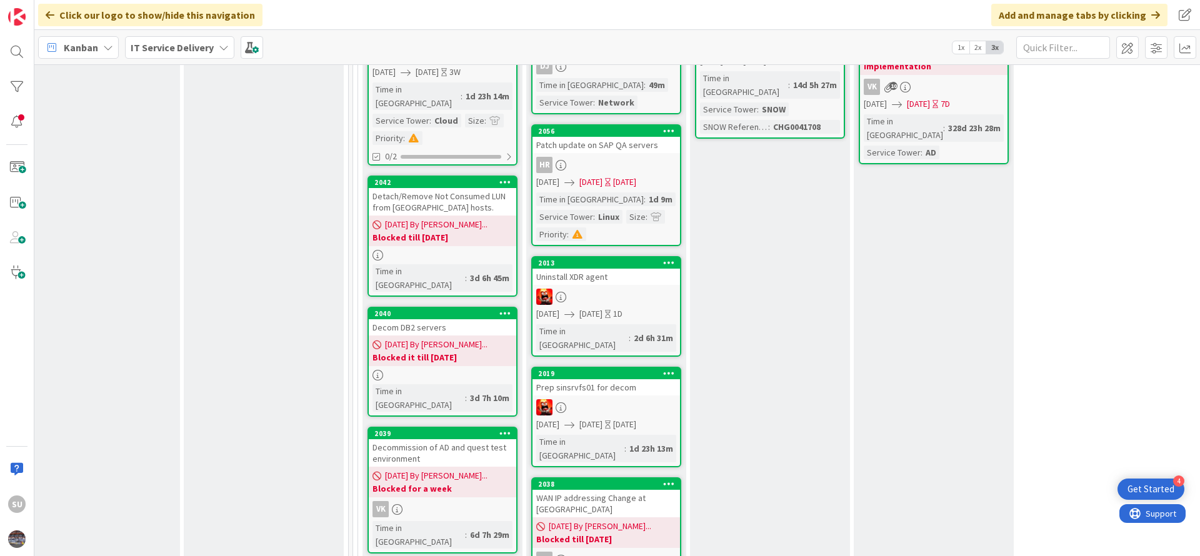
click at [623, 399] on div at bounding box center [607, 407] width 148 height 16
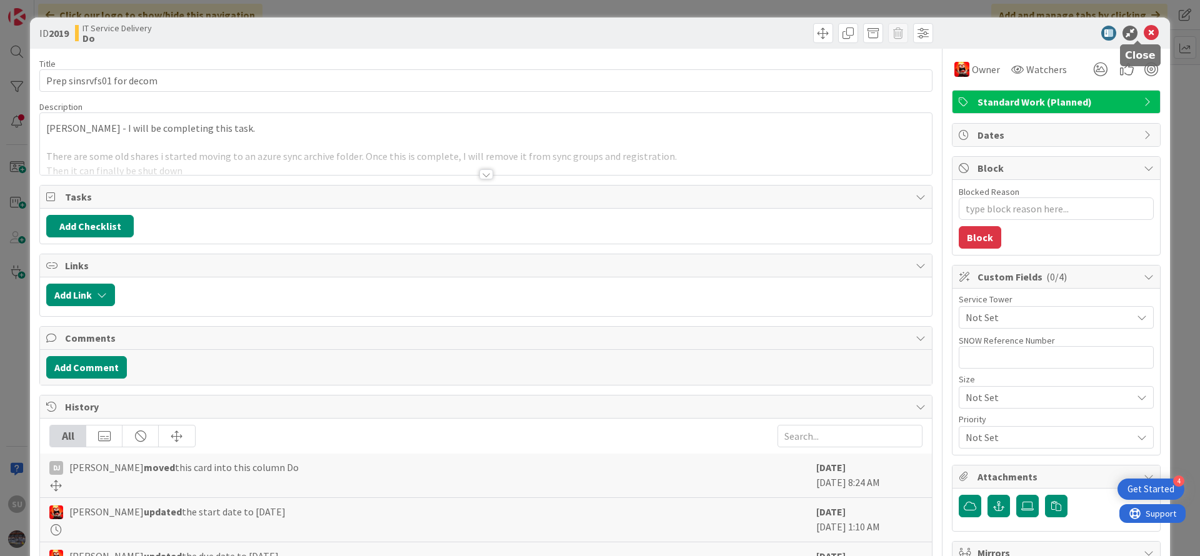
click at [1144, 31] on icon at bounding box center [1151, 33] width 15 height 15
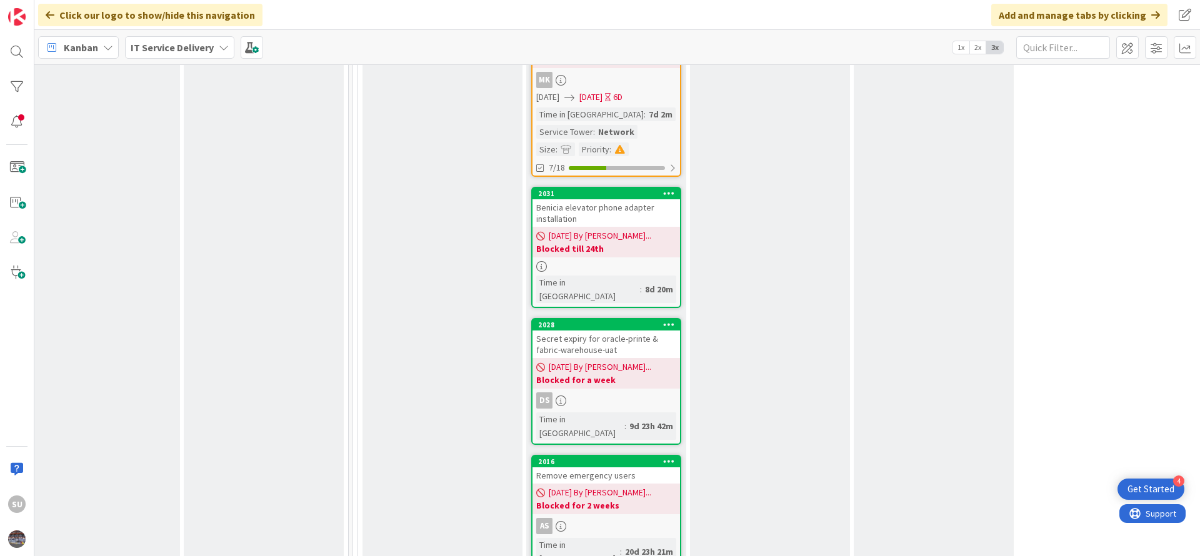
scroll to position [1501, 515]
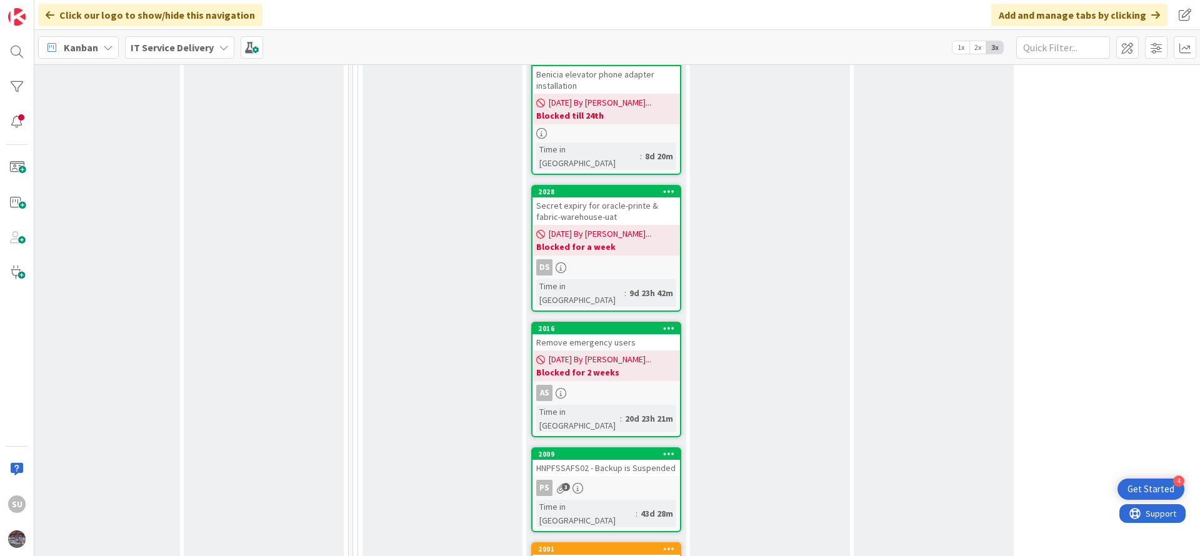
click at [621, 480] on div "PS 3" at bounding box center [607, 488] width 148 height 16
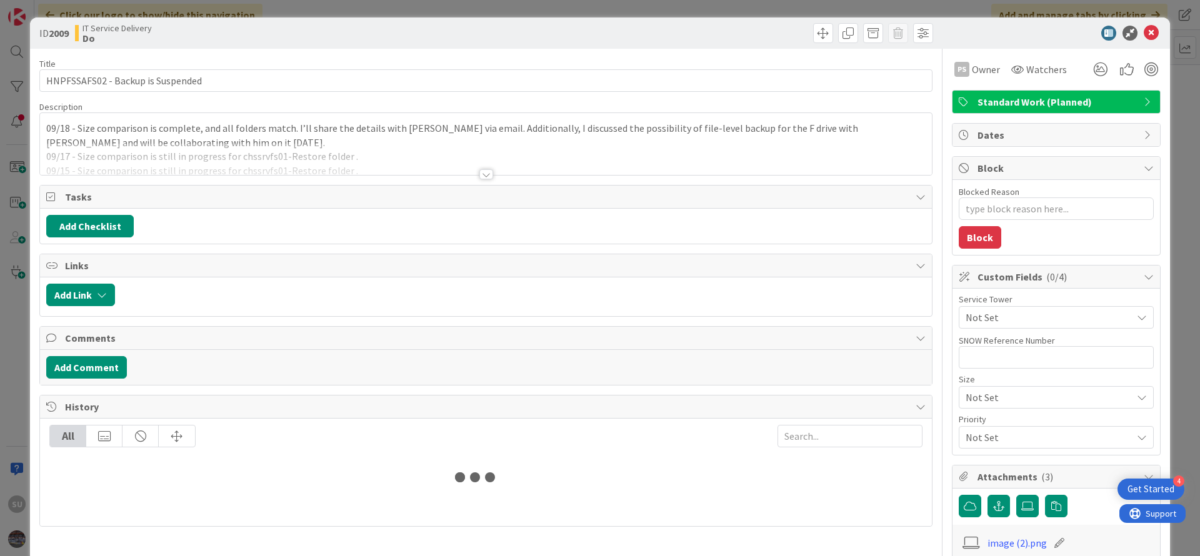
type textarea "x"
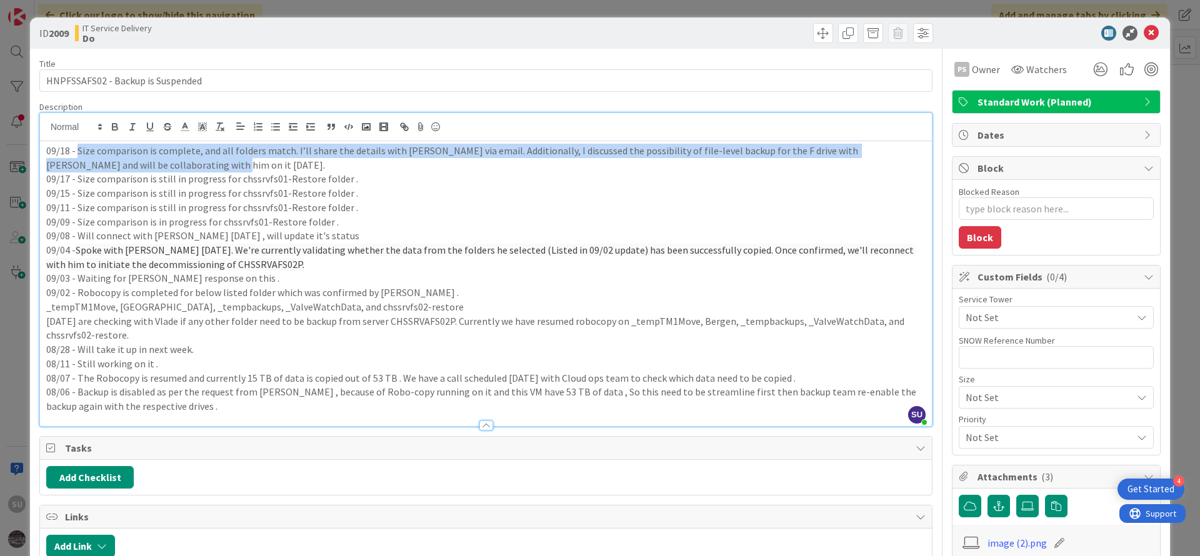
drag, startPoint x: 76, startPoint y: 129, endPoint x: 194, endPoint y: 170, distance: 125.2
click at [194, 170] on p "09/18 - Size comparison is complete, and all folders match. I’ll share the deta…" at bounding box center [486, 158] width 880 height 28
copy p "Size comparison is complete, and all folders match. I’ll share the details with…"
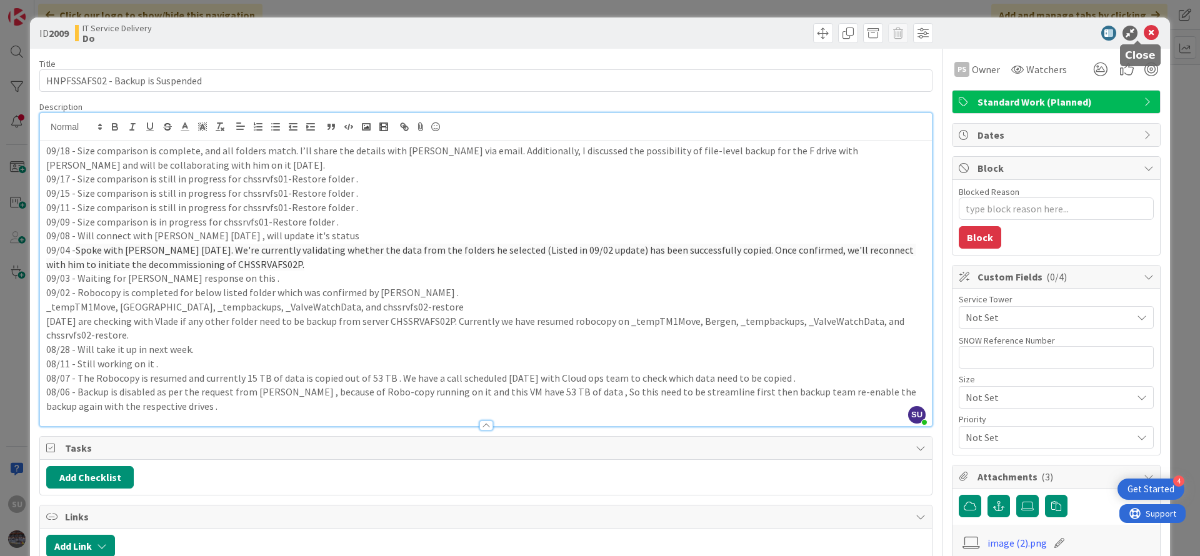
click at [1144, 27] on icon at bounding box center [1151, 33] width 15 height 15
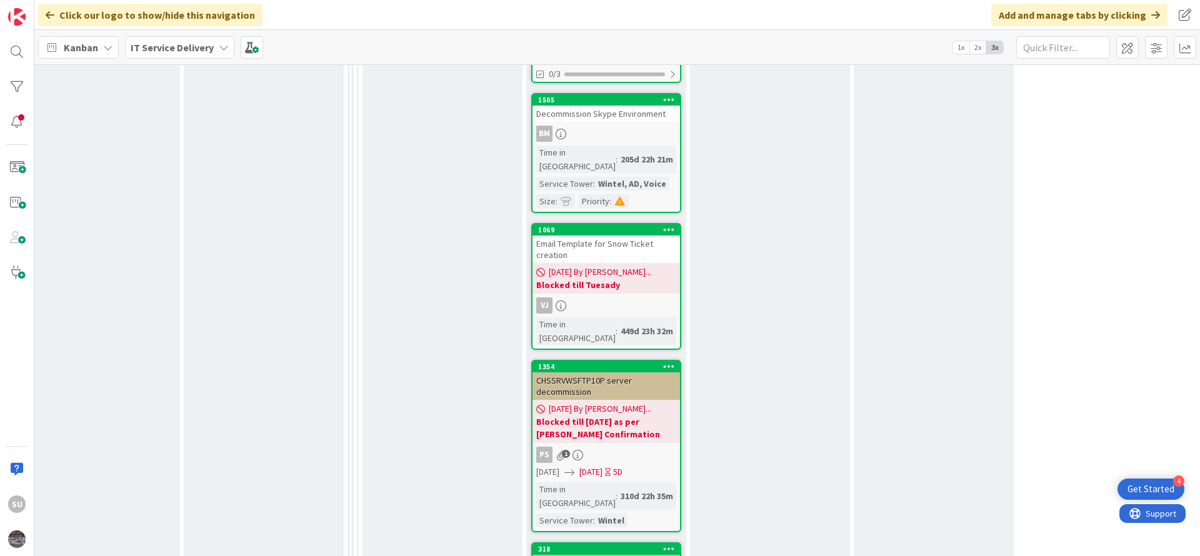
scroll to position [4221, 515]
